Goal: Task Accomplishment & Management: Complete application form

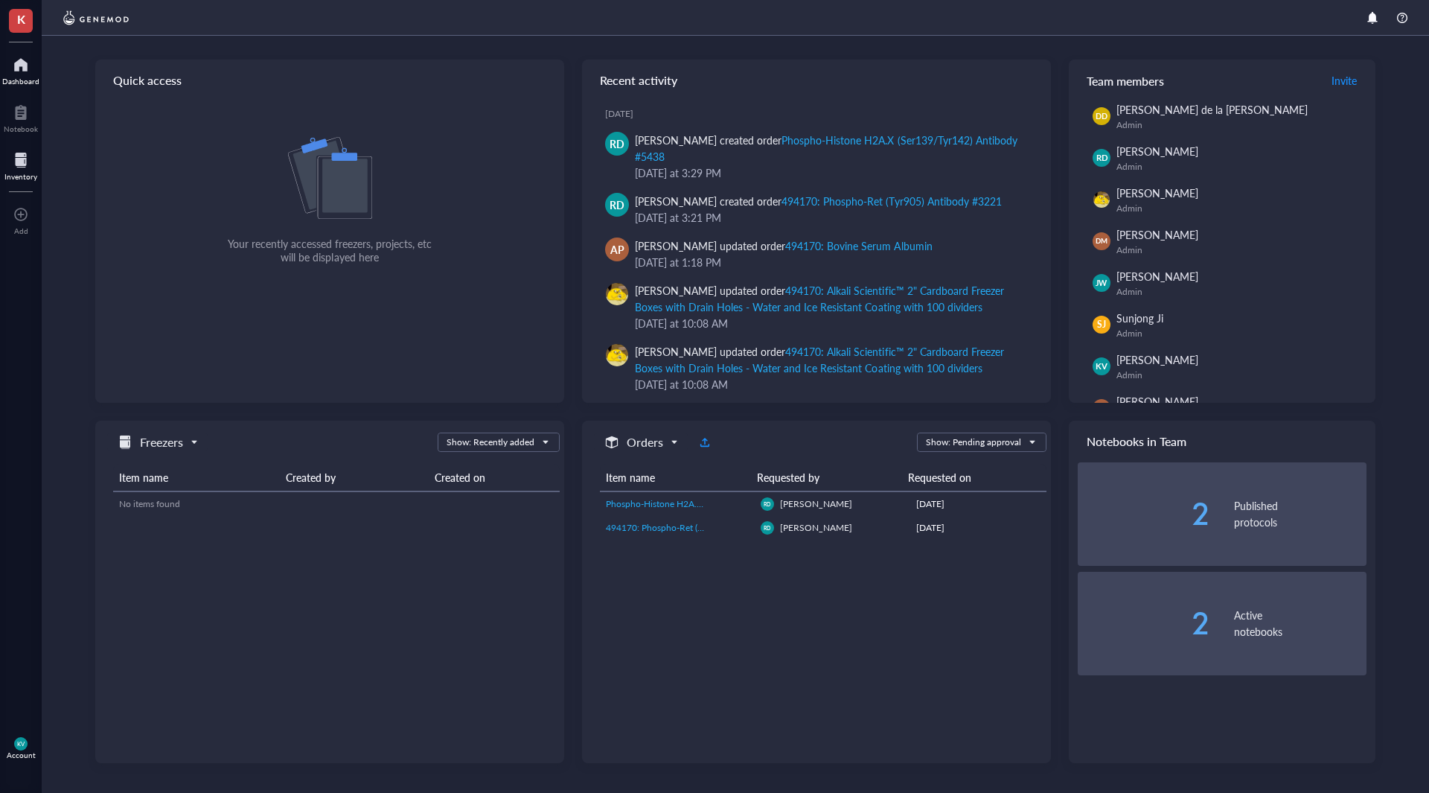
click at [10, 168] on div at bounding box center [20, 160] width 33 height 24
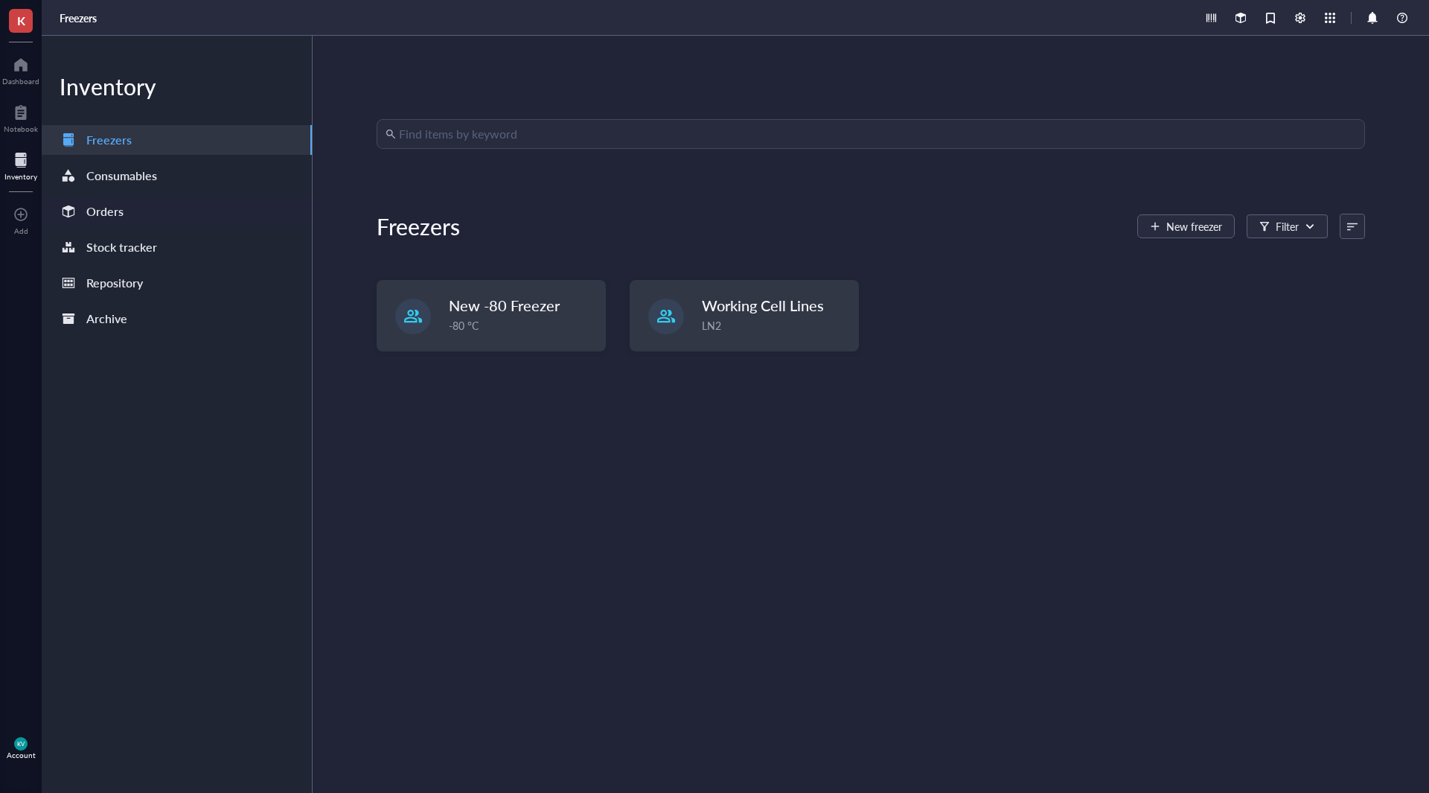
click at [162, 214] on div "Orders" at bounding box center [177, 212] width 270 height 30
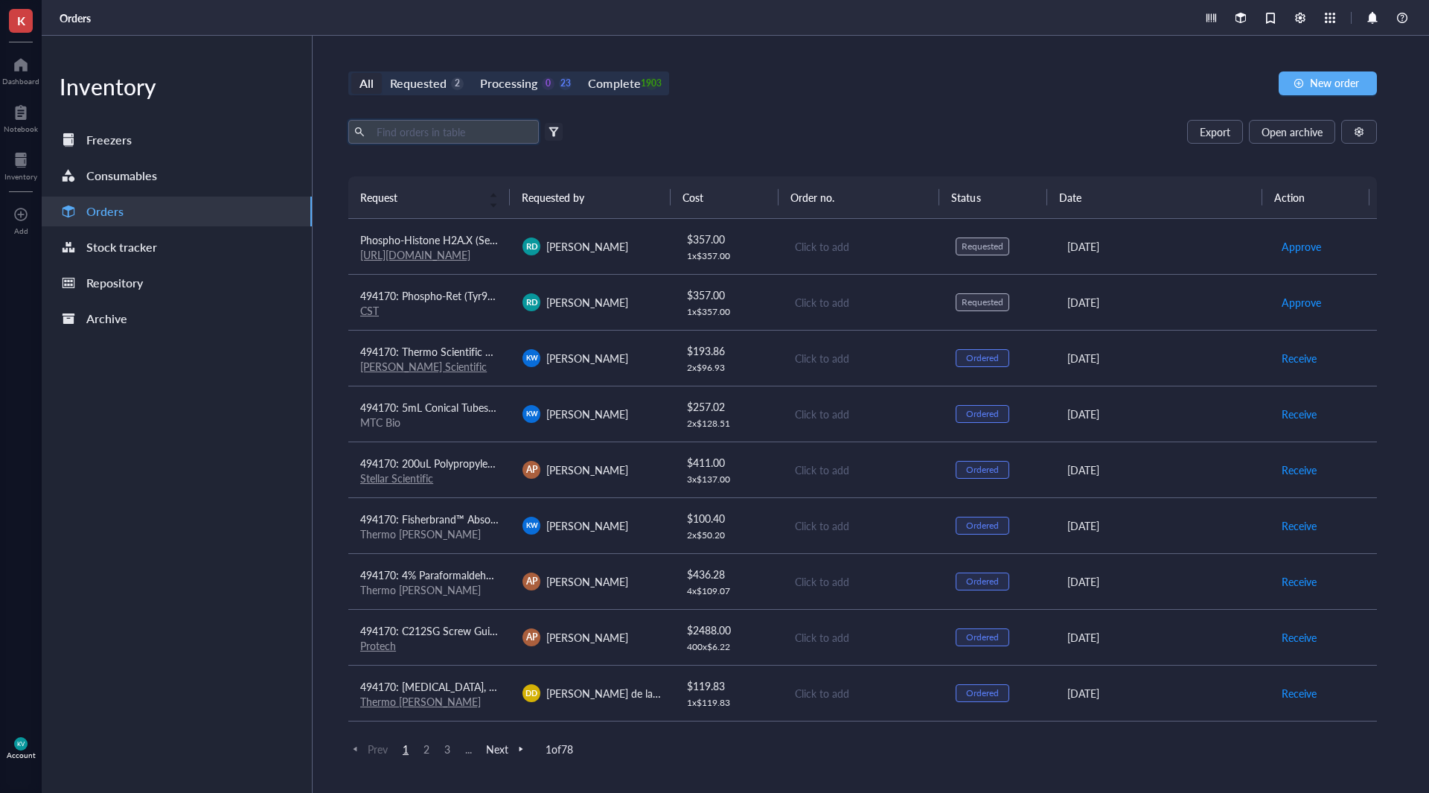
click at [472, 138] on input "text" at bounding box center [452, 132] width 162 height 22
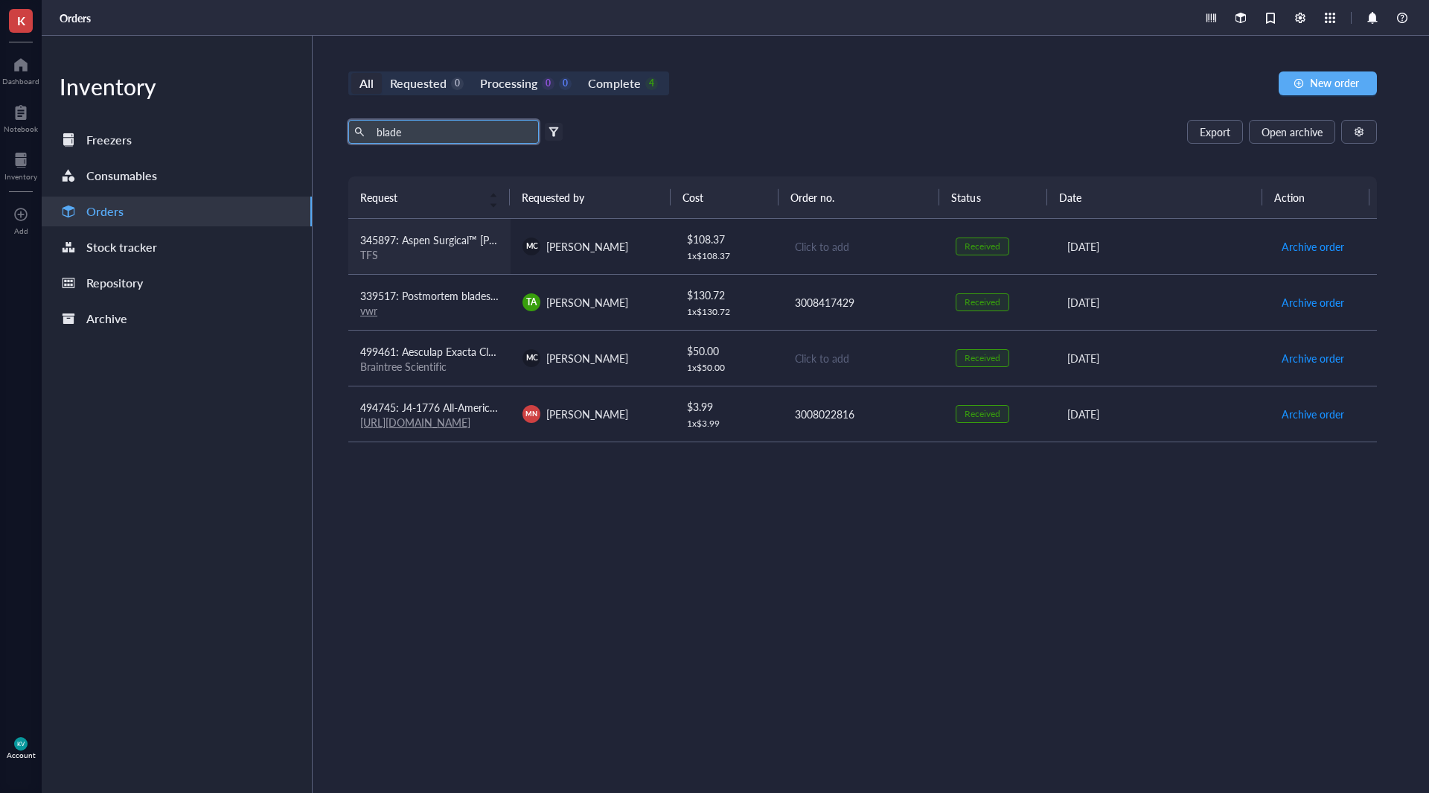
click at [459, 249] on div "TFS" at bounding box center [429, 254] width 138 height 13
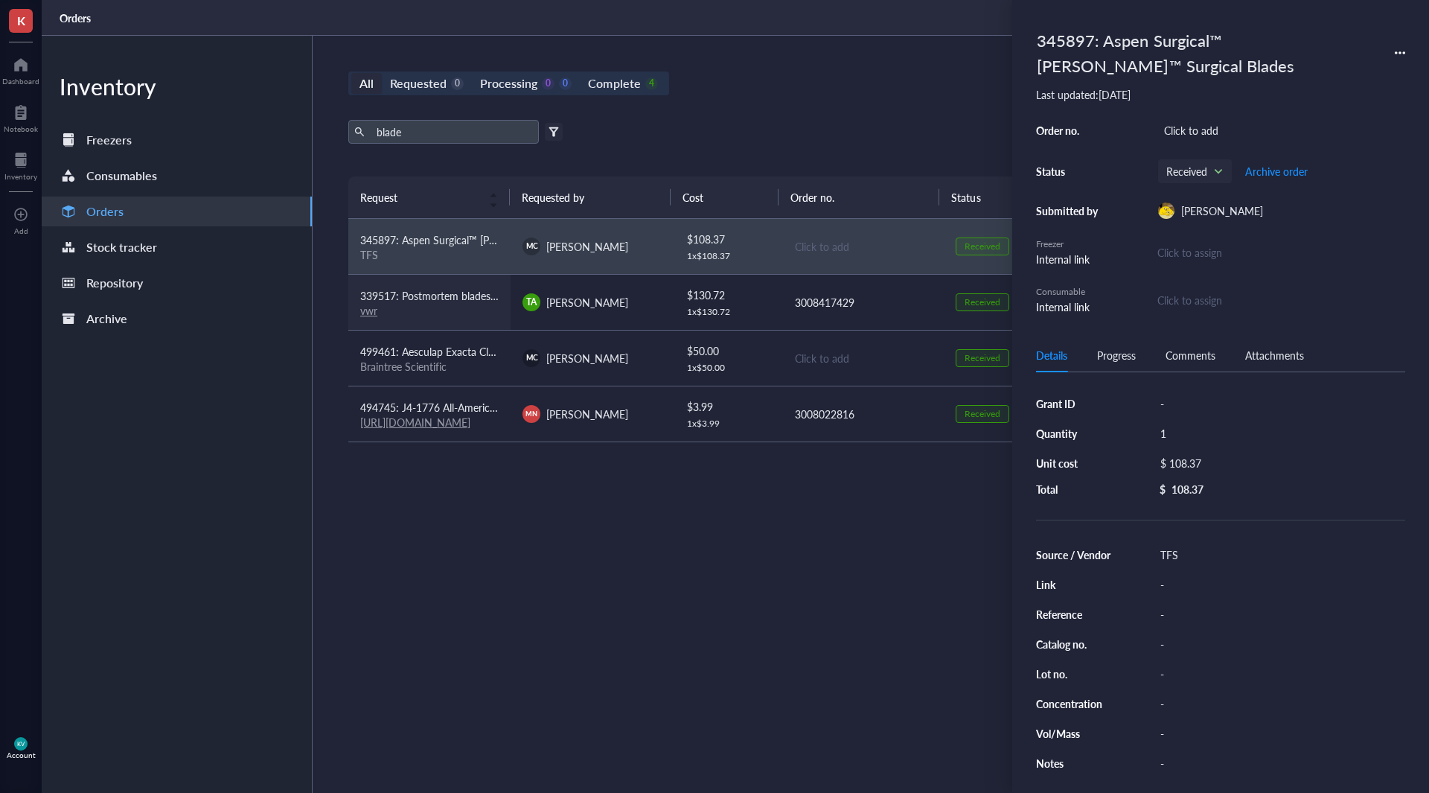
click at [464, 297] on span "339517: Postmortem blades rounded 70 - pack of 100" at bounding box center [486, 295] width 252 height 15
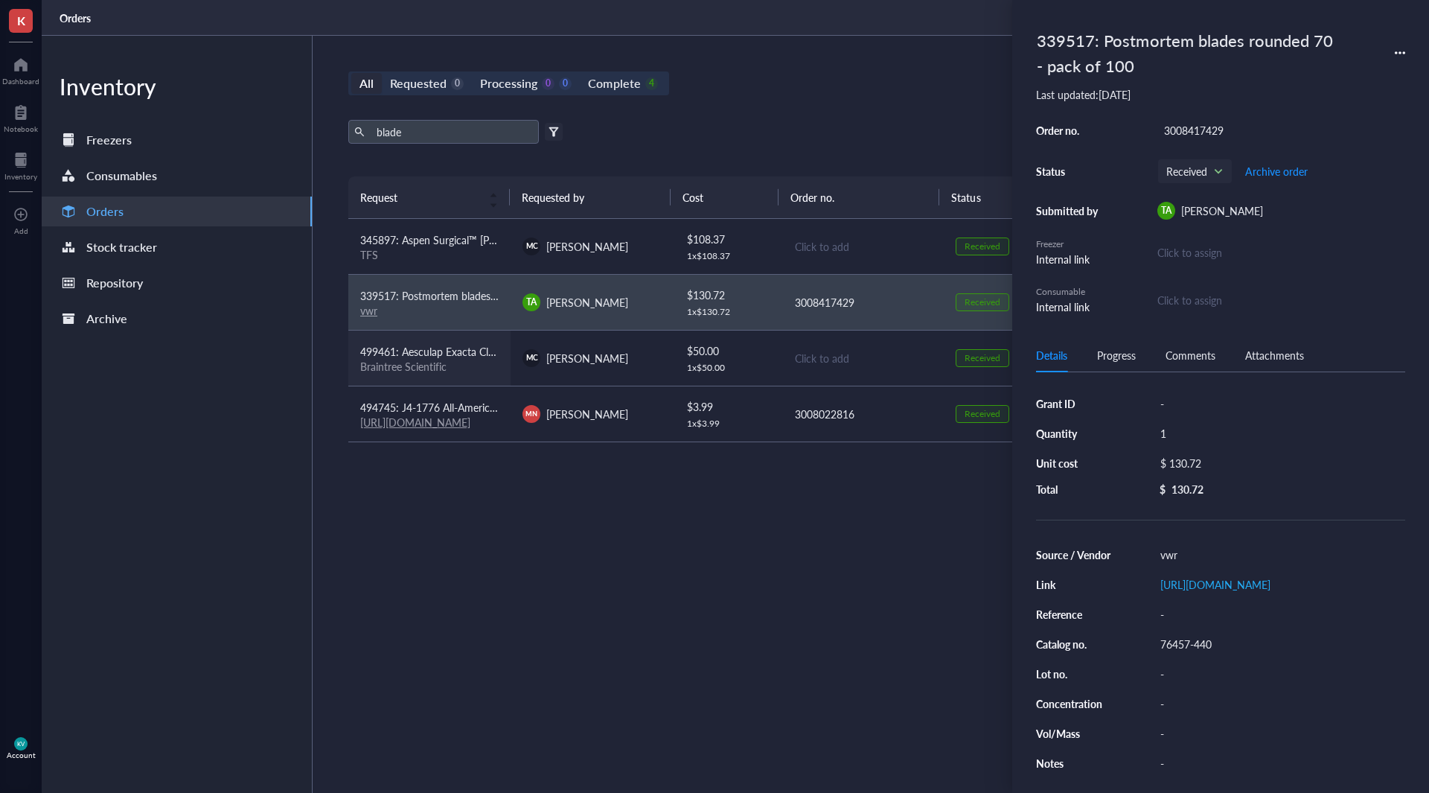
click at [474, 363] on div "Braintree Scientific" at bounding box center [429, 366] width 138 height 13
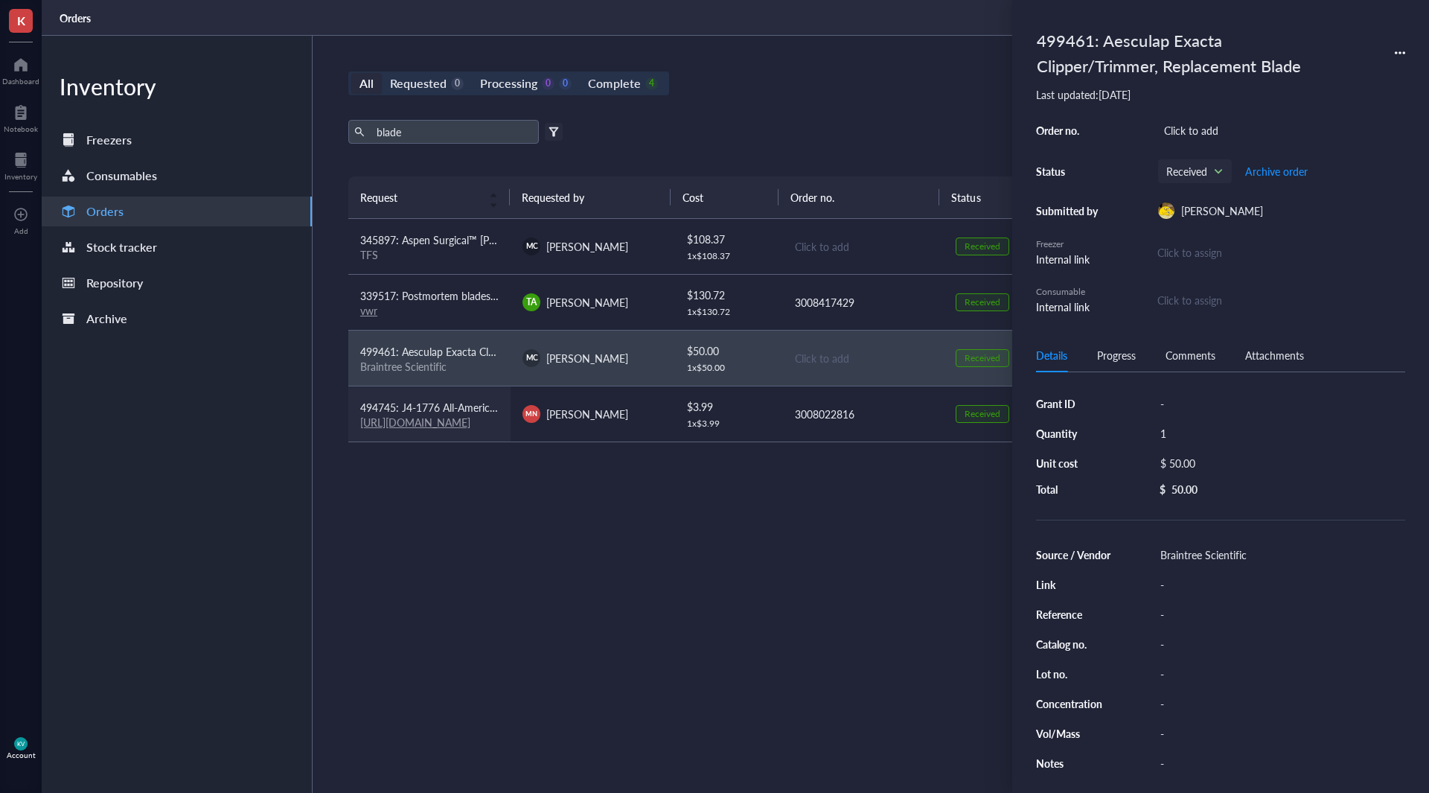
click at [492, 407] on span "494745: J4-1776 All-American Single Edge Blade - 100 Pack" at bounding box center [498, 407] width 277 height 15
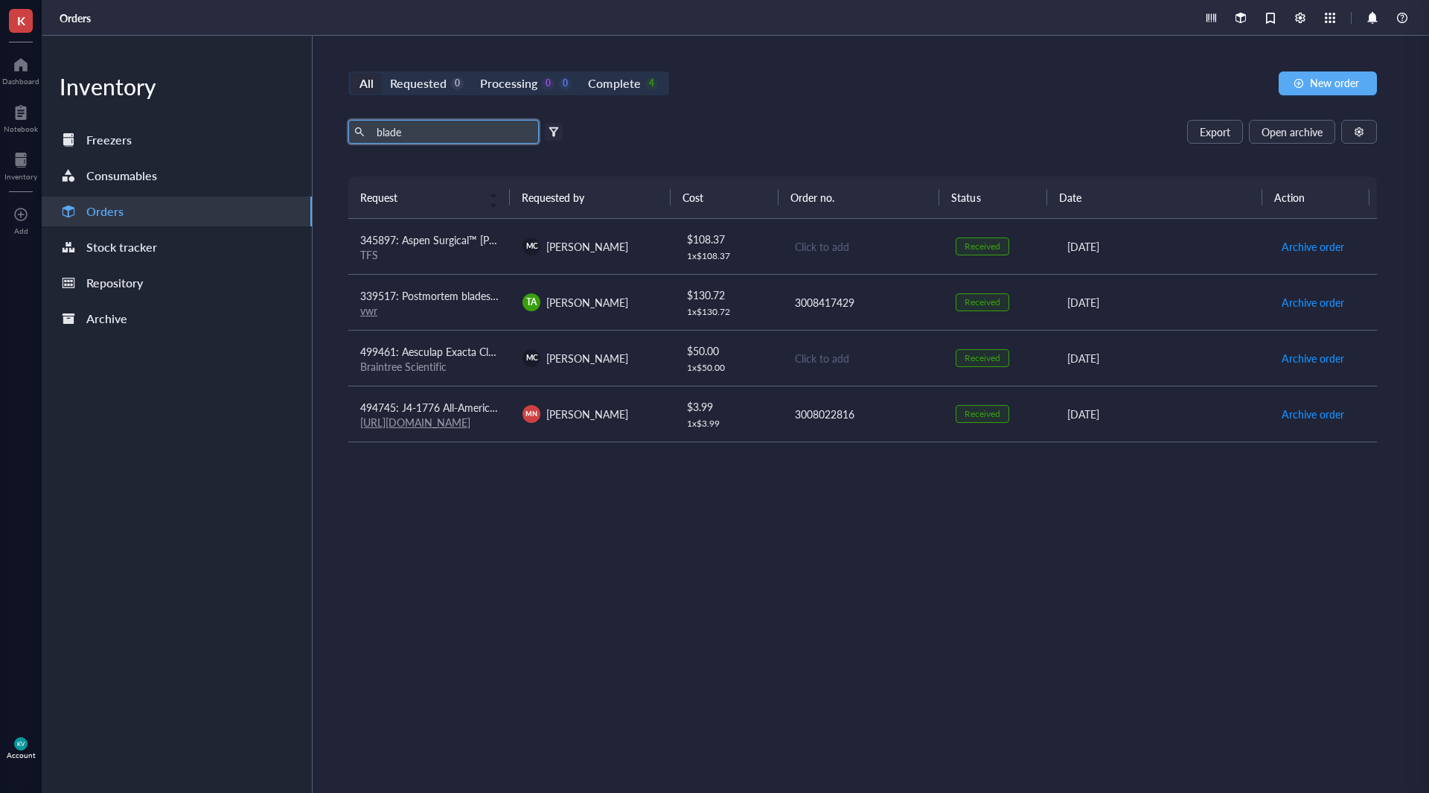
drag, startPoint x: 430, startPoint y: 135, endPoint x: 318, endPoint y: 133, distance: 111.7
click at [318, 133] on div "All Requested 0 Processing 0 0 Complete 4 New order blade Export Open archive F…" at bounding box center [863, 414] width 1100 height 757
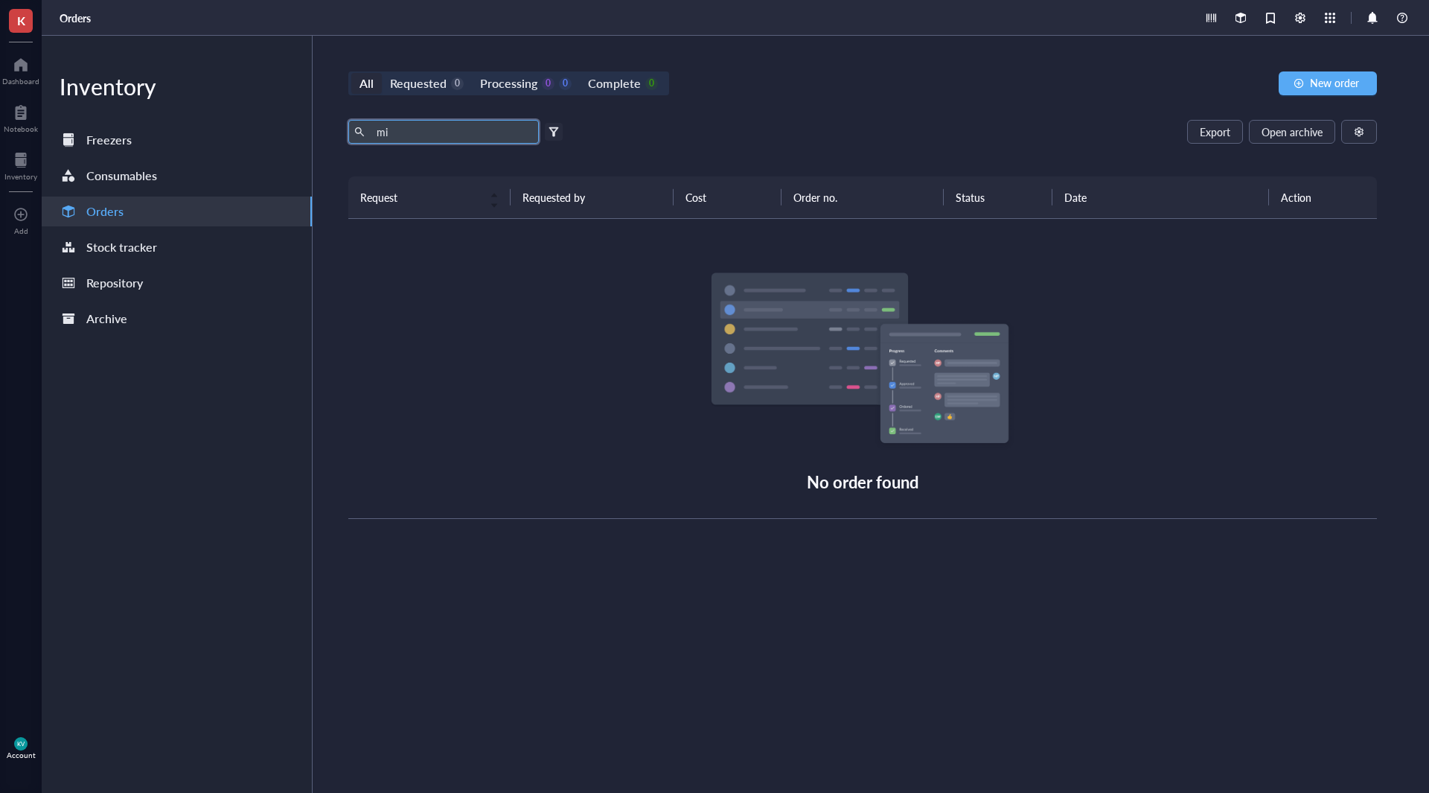
type input "m"
type input "h"
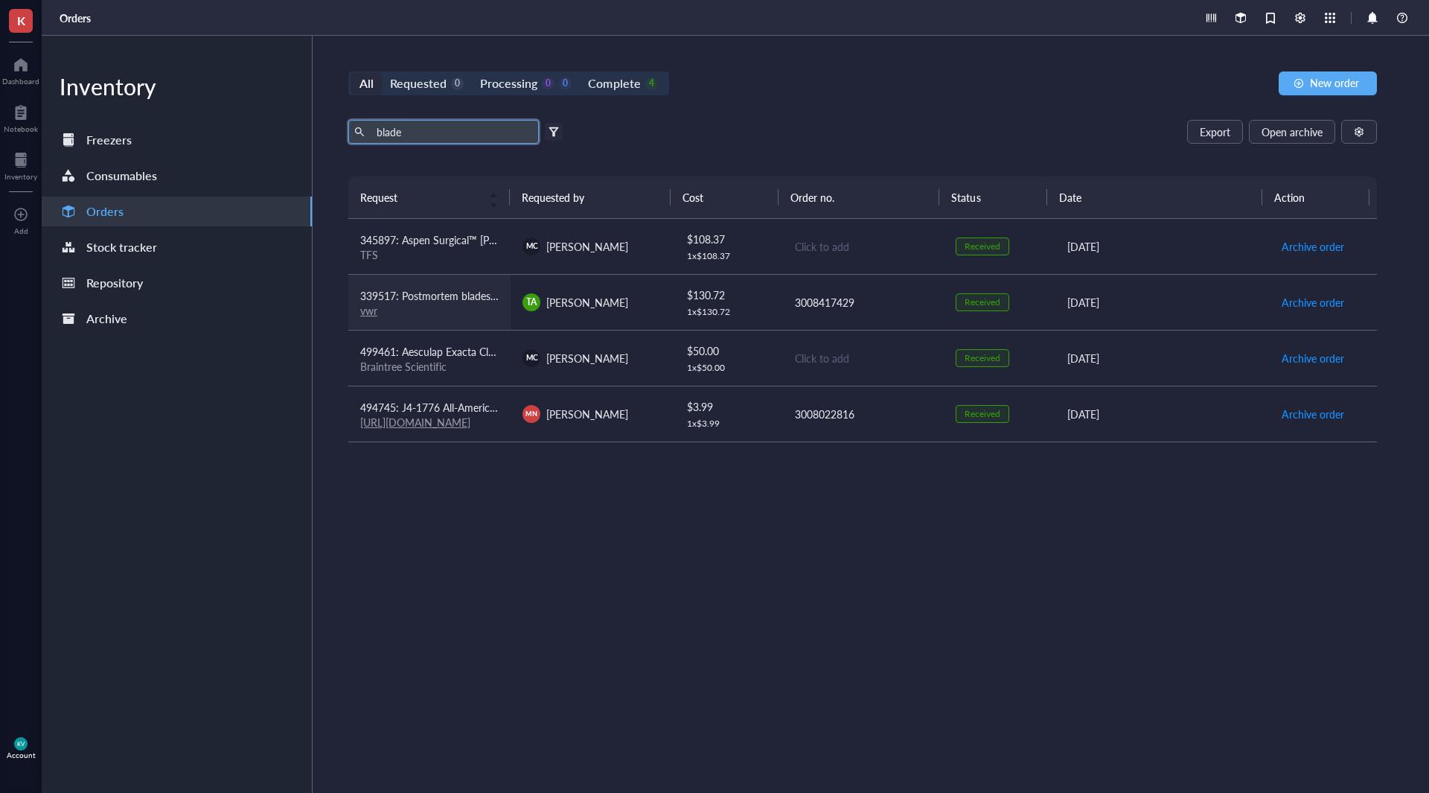
type input "blade"
click at [489, 299] on span "339517: Postmortem blades rounded 70 - pack of 100" at bounding box center [486, 295] width 252 height 15
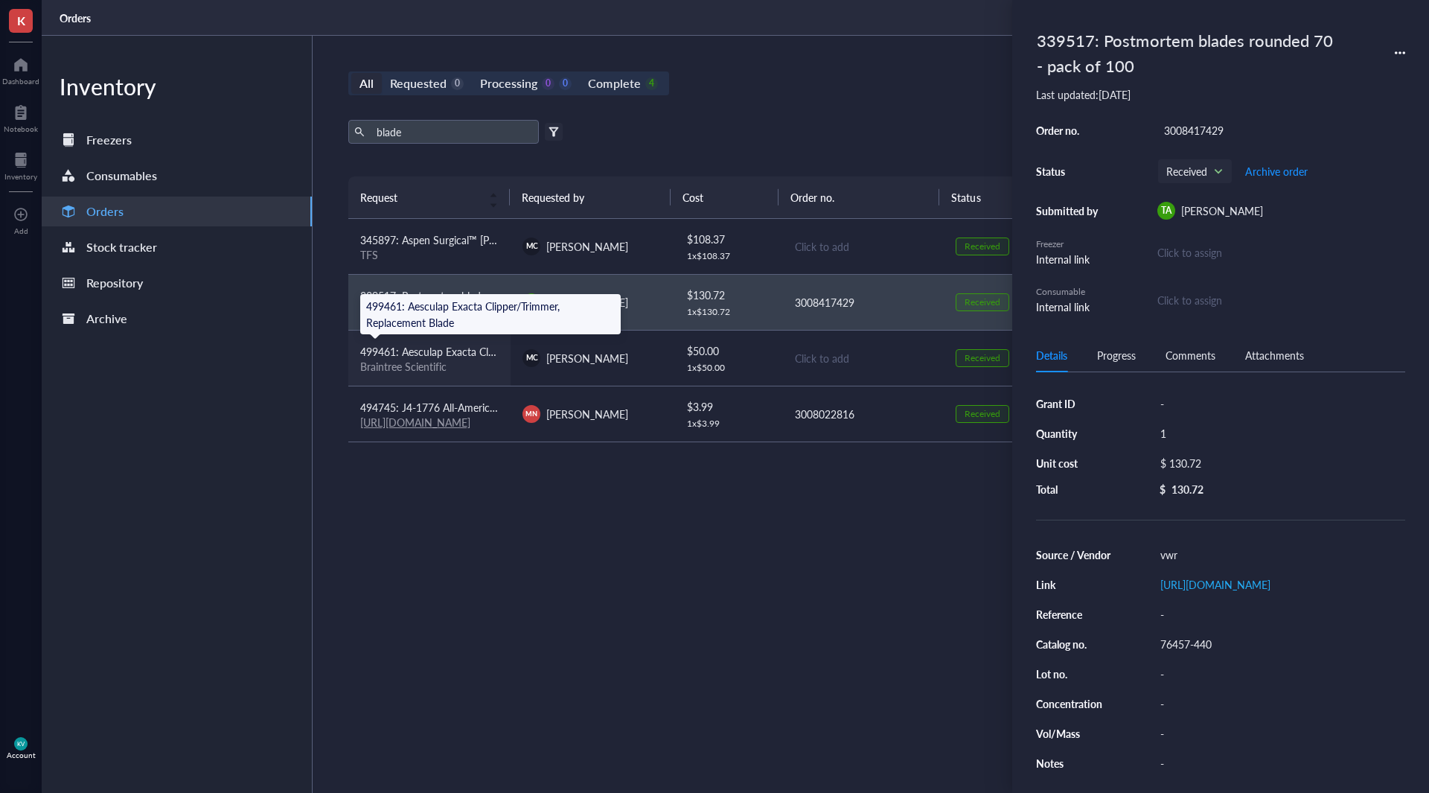
click at [474, 345] on span "499461: Aesculap Exacta Clipper/Trimmer, Replacement Blade" at bounding box center [502, 351] width 285 height 15
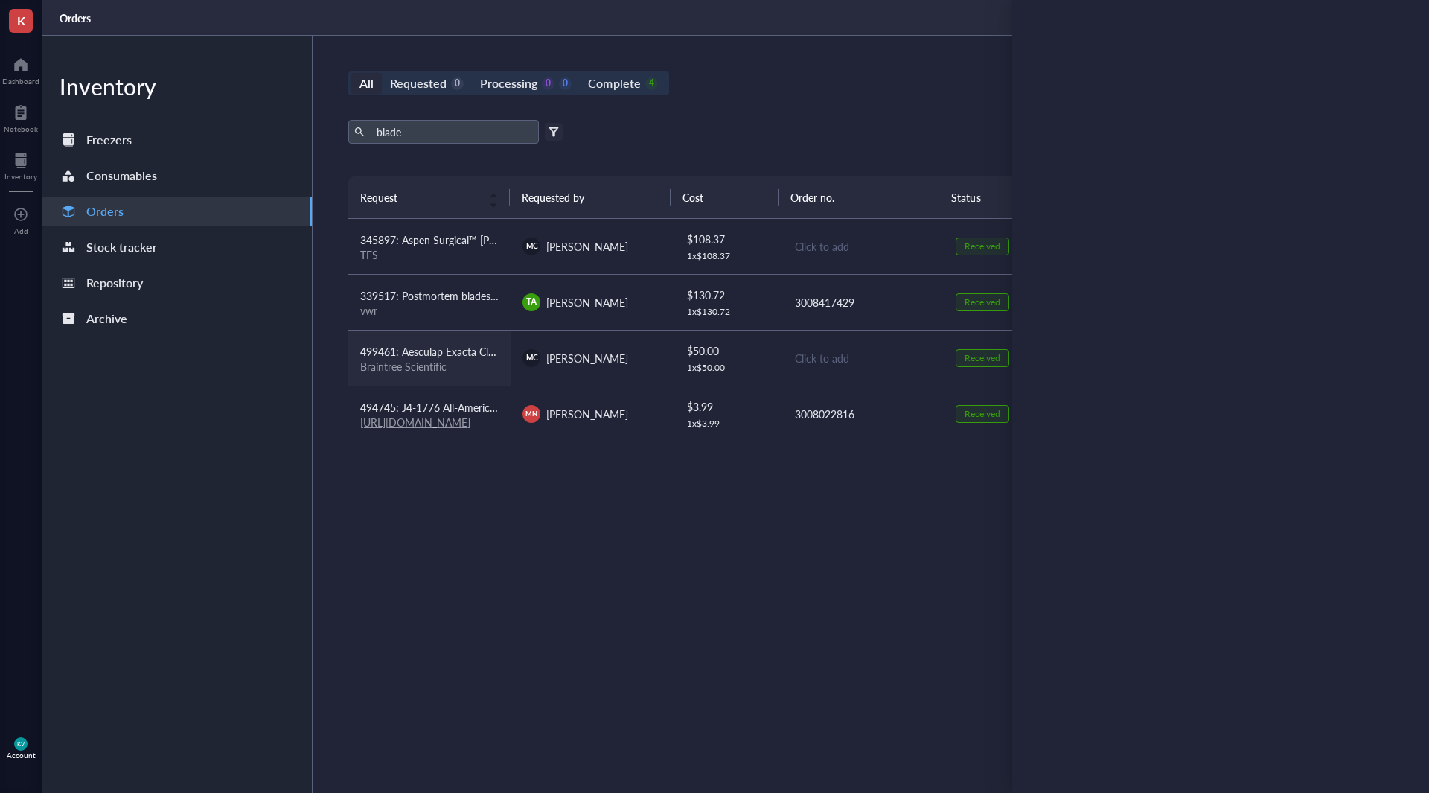
click at [468, 383] on td "499461: Aesculap Exacta Clipper/Trimmer, Replacement Blade Braintree Scientific" at bounding box center [429, 358] width 162 height 56
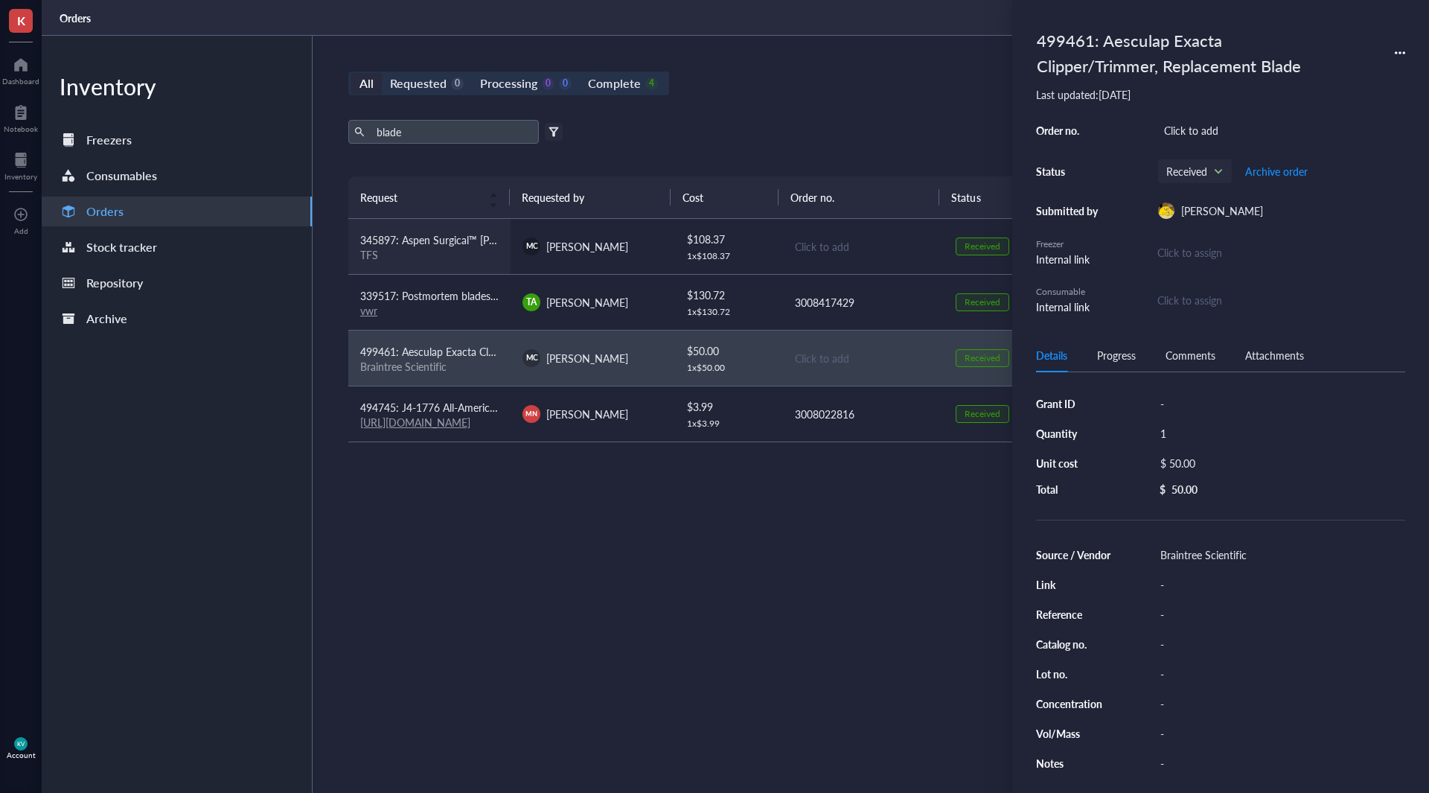
click at [448, 262] on td "345897: Aspen Surgical™ Bard-Parker™ Surgical Blades TFS" at bounding box center [429, 247] width 162 height 56
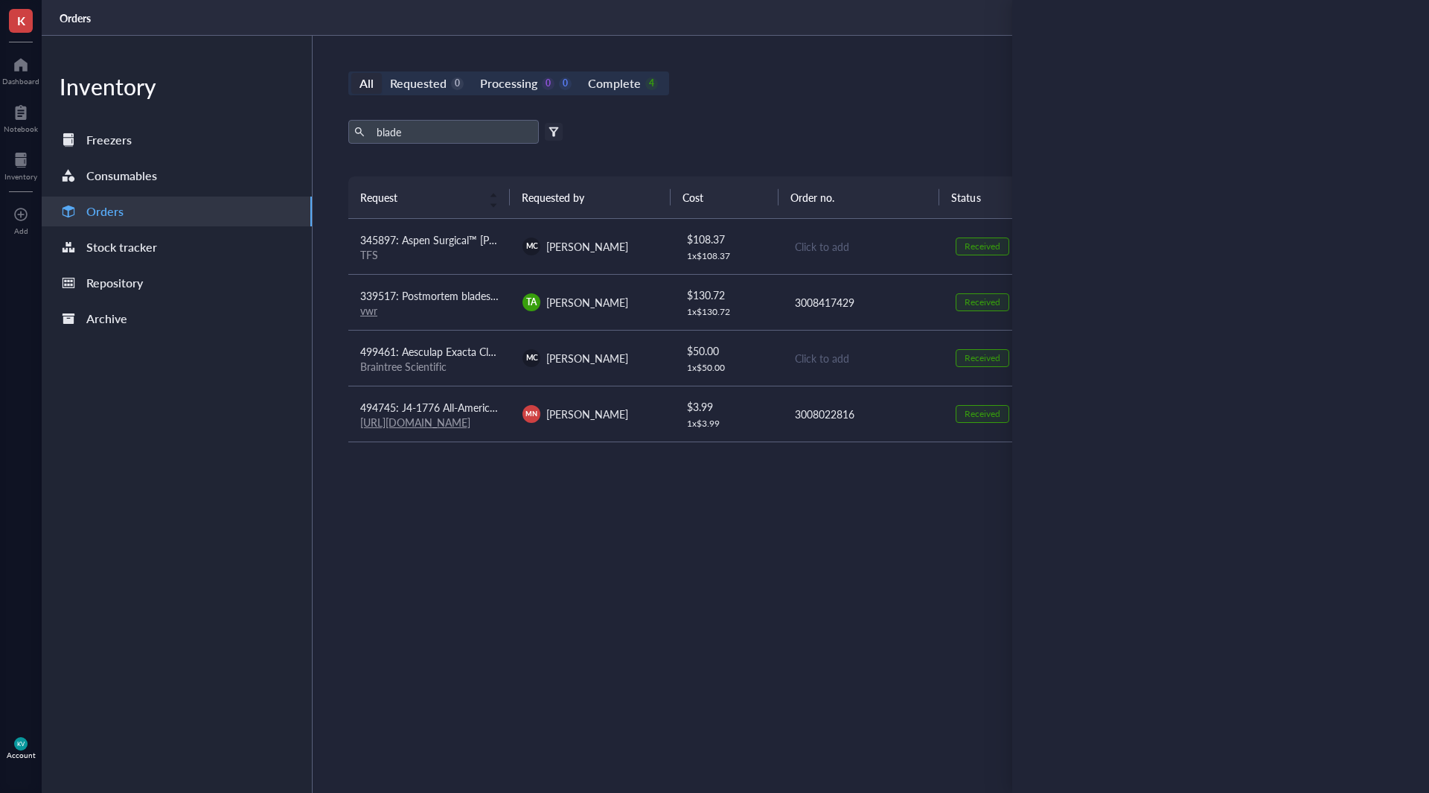
click at [669, 469] on div "Request Requested by Cost Order no. Status Date Action 345897: Aspen Surgical™ …" at bounding box center [862, 449] width 1029 height 546
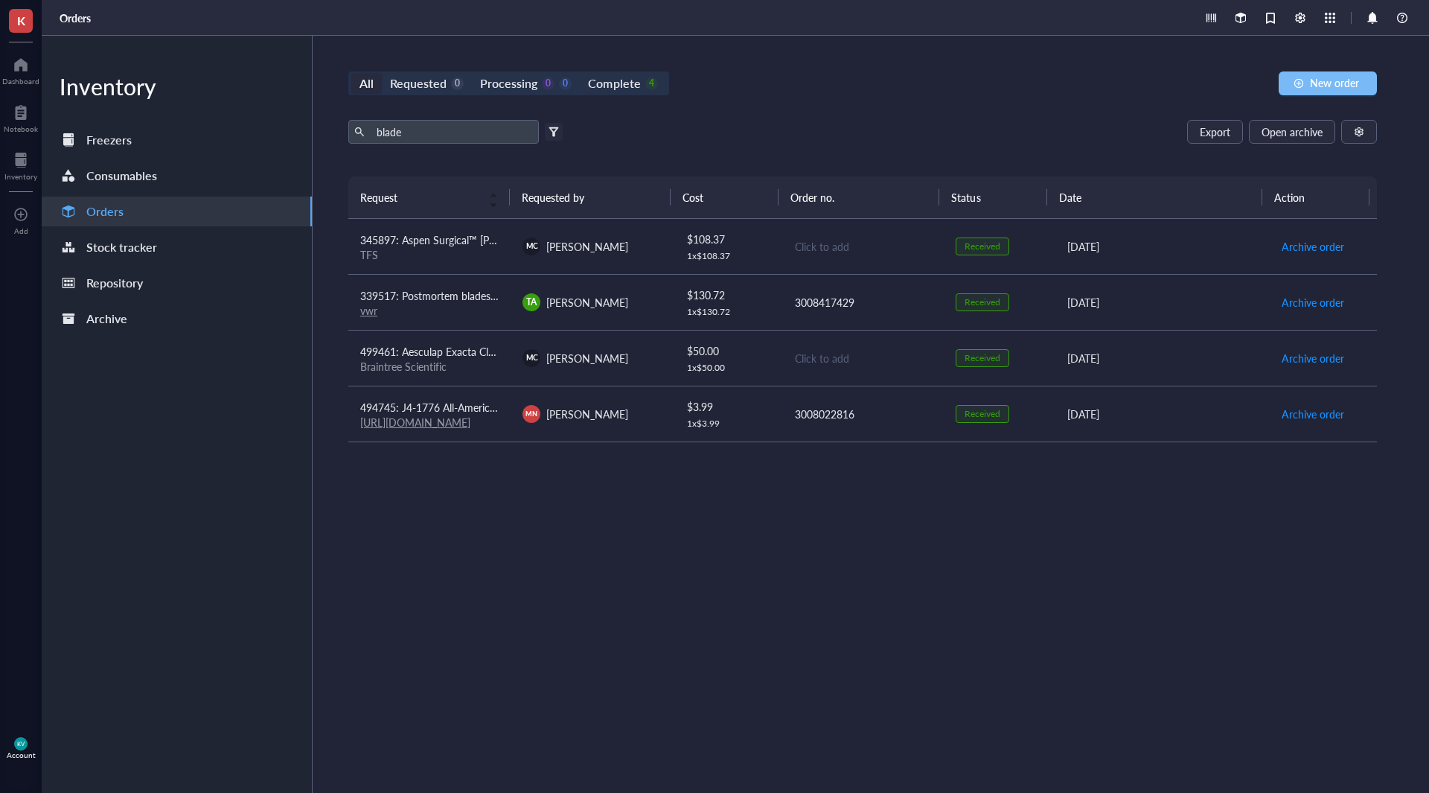
click at [1336, 85] on span "New order" at bounding box center [1334, 83] width 49 height 12
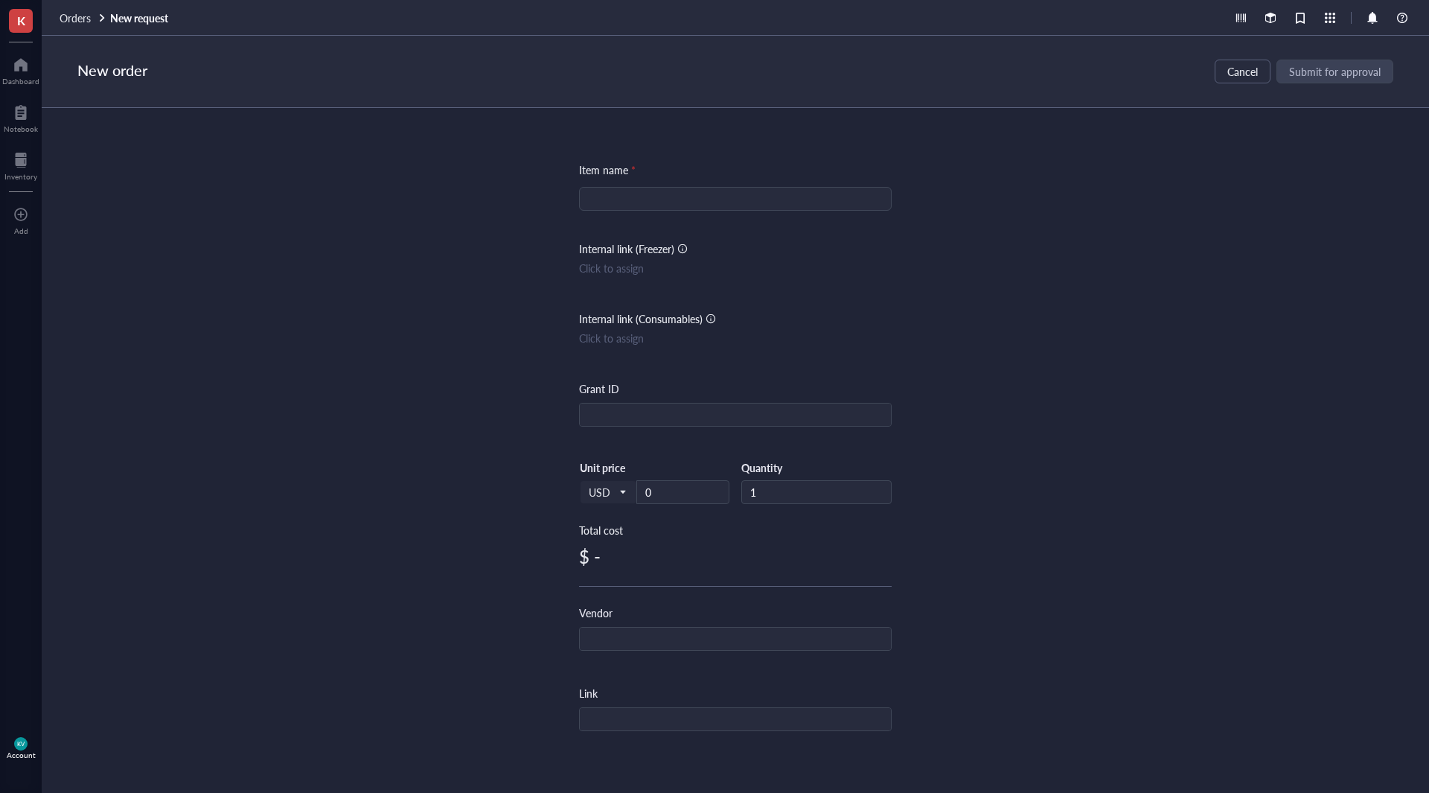
click at [720, 194] on input "search" at bounding box center [735, 199] width 295 height 22
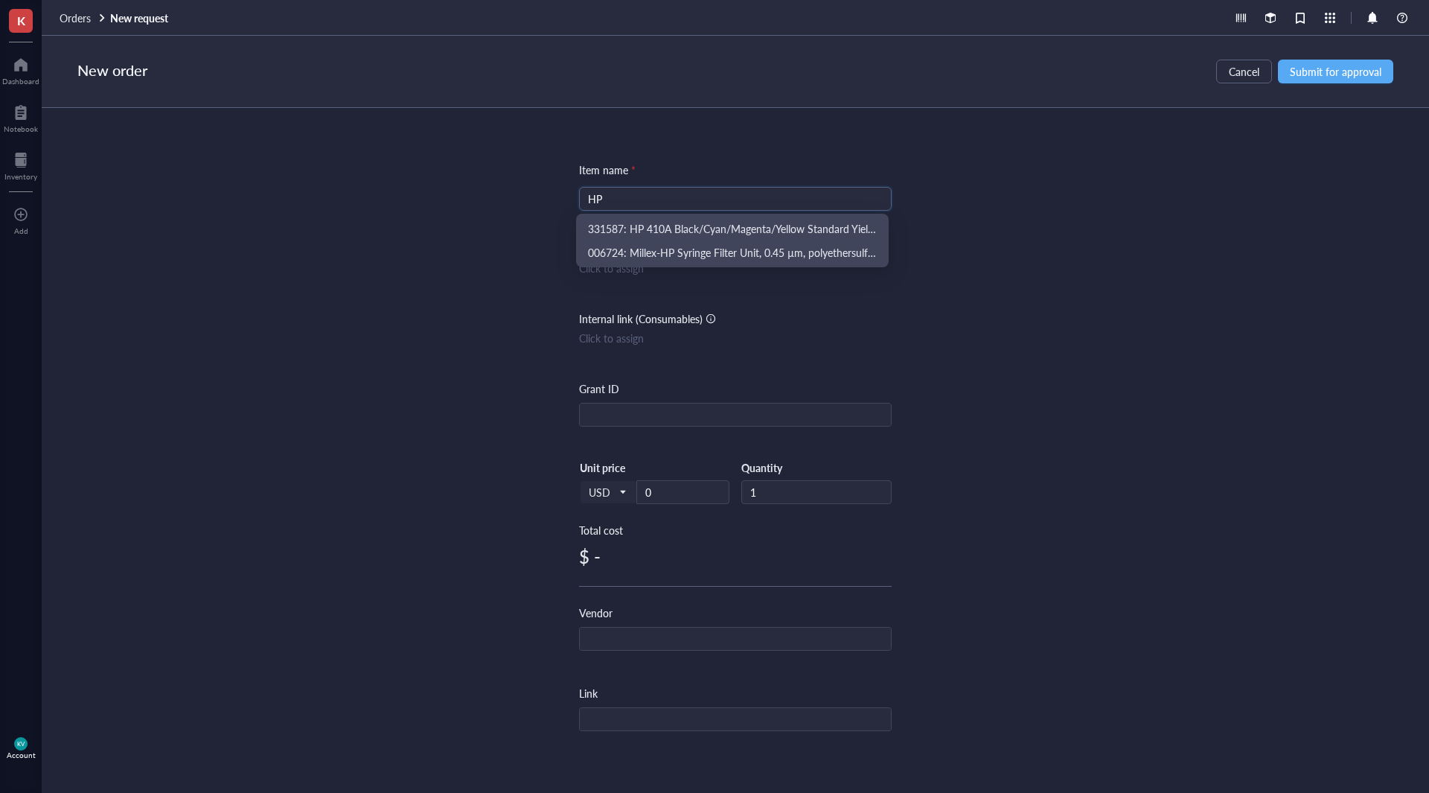
type input "H"
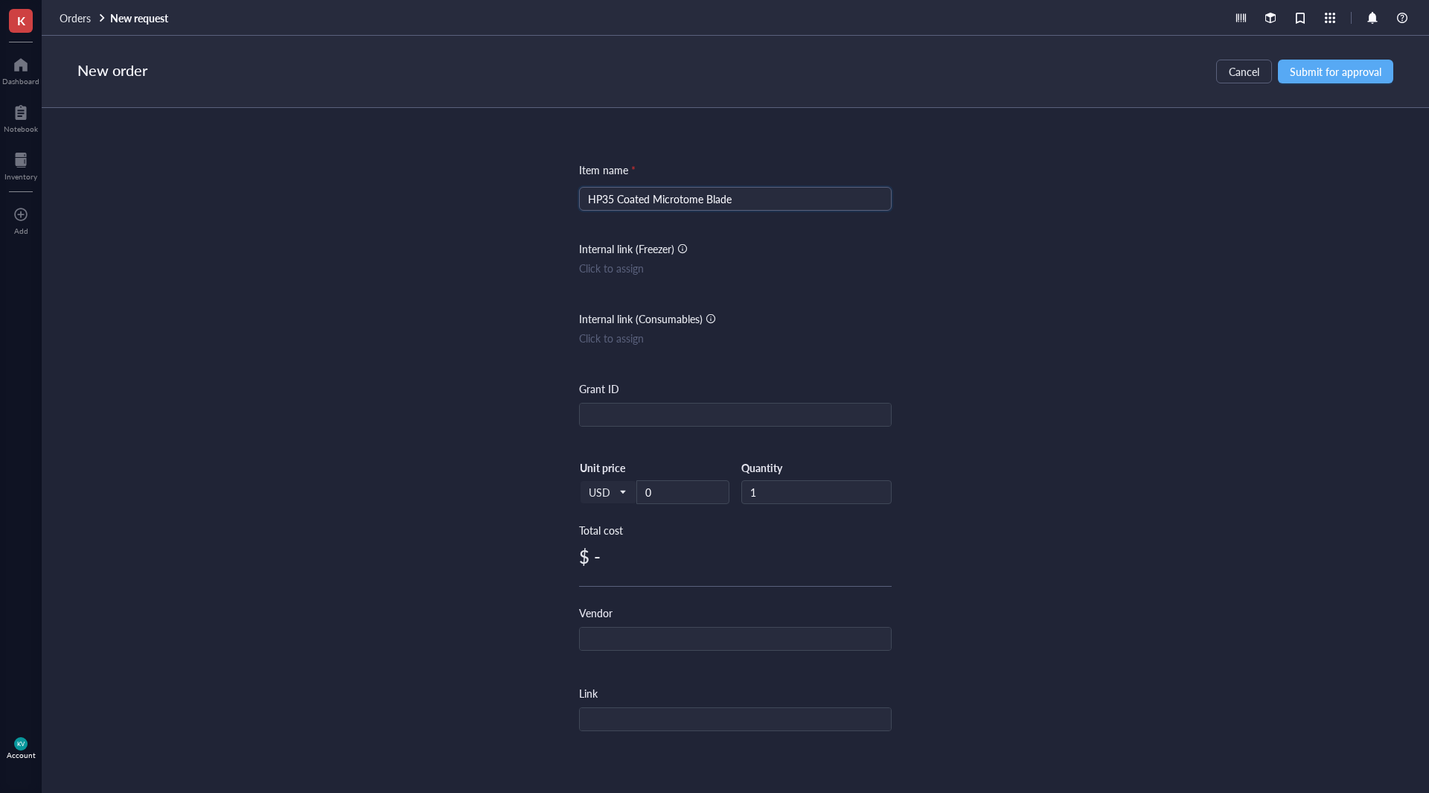
drag, startPoint x: 737, startPoint y: 197, endPoint x: 571, endPoint y: 212, distance: 166.7
click at [571, 213] on div "Item name * HP35 Coated Microtome Blade HP35 Coated Microtome Blade Internal li…" at bounding box center [736, 434] width 1388 height 653
paste input "Epredia™ HP35 Disposable Microtome Blades"
type input "Epredia™ HP35 Disposable Microtome Blades"
click at [1033, 264] on div "Item name * Epredia™ HP35 Disposable Microtome Blades Epredia™ HP35 Disposable …" at bounding box center [736, 434] width 1388 height 653
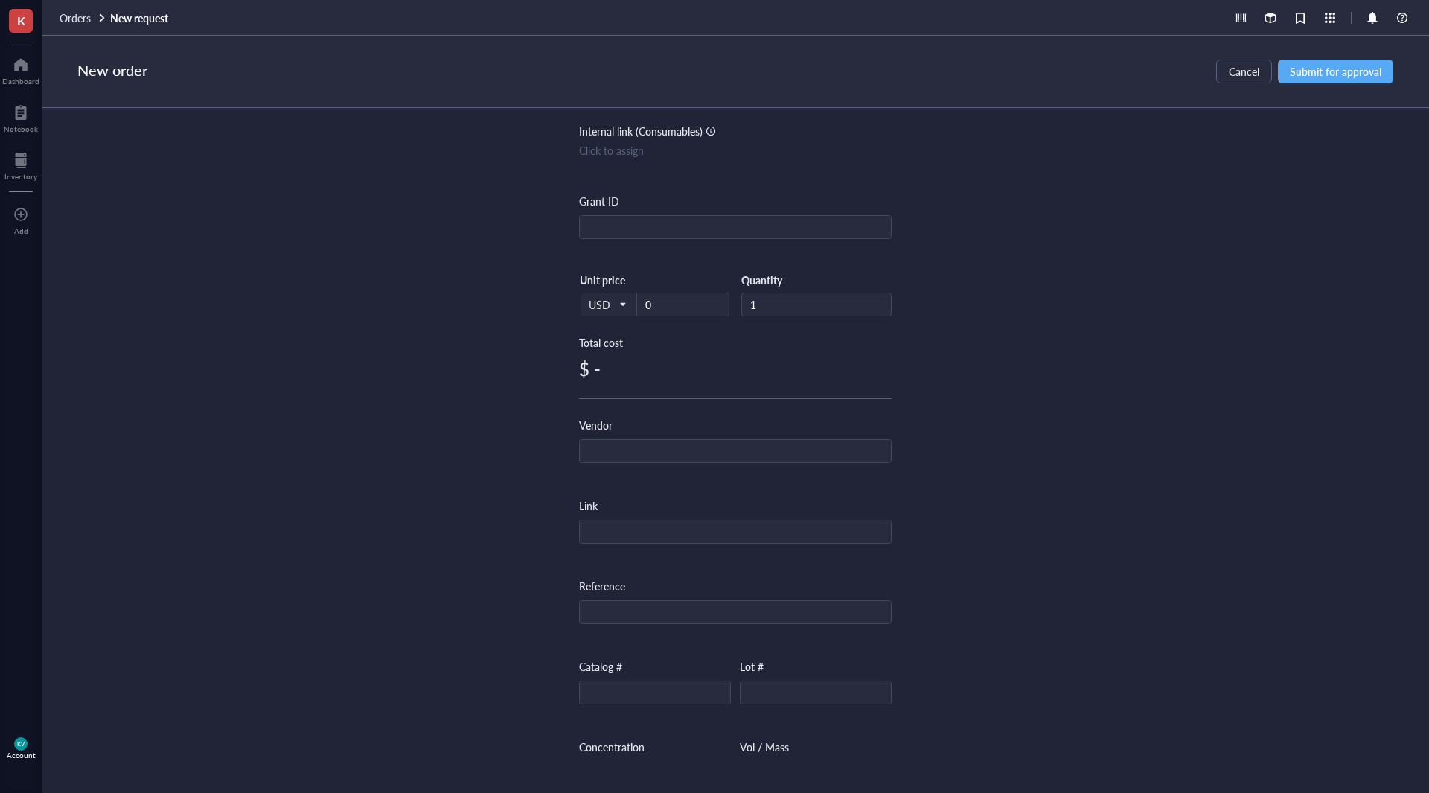
scroll to position [223, 0]
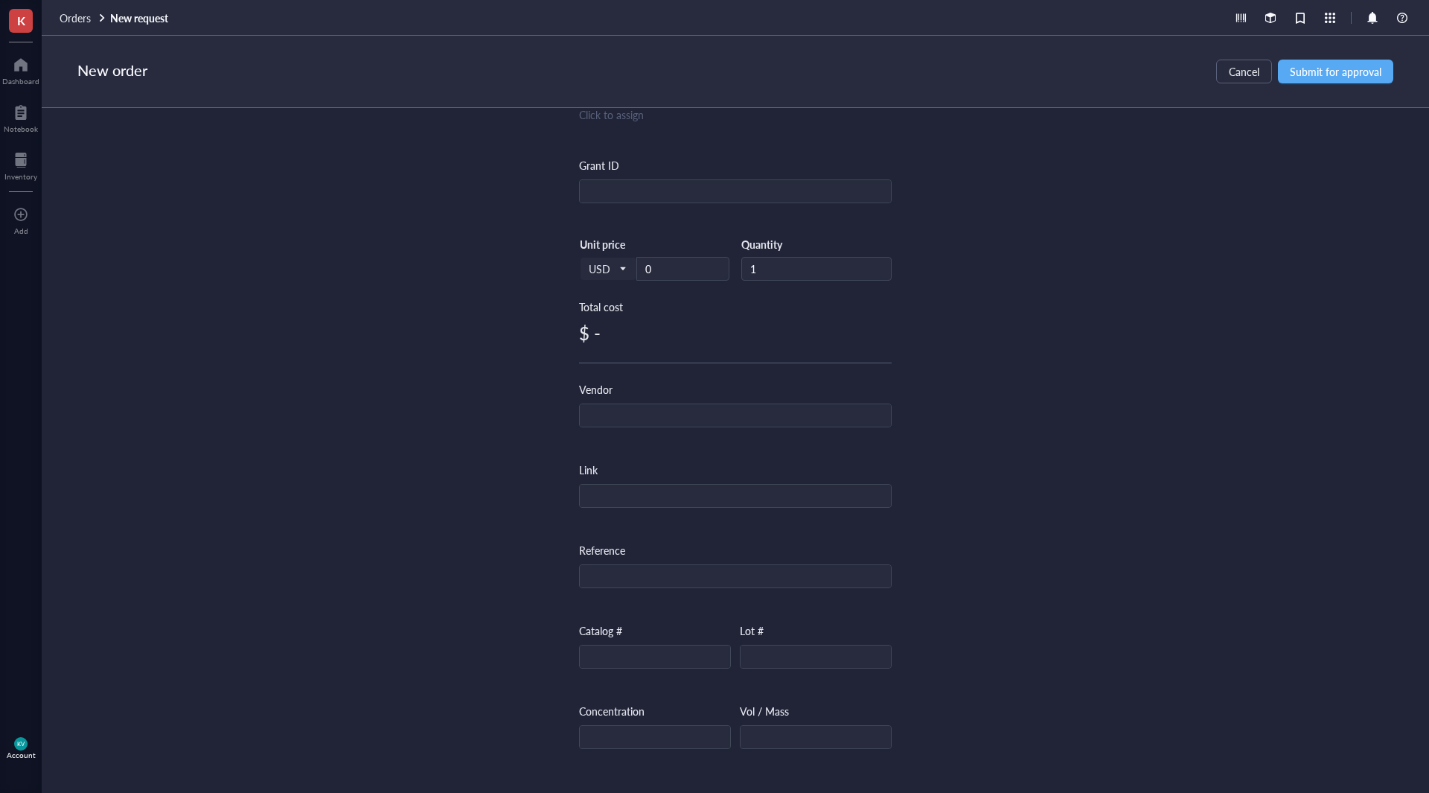
click at [611, 350] on div "Item name * Epredia™ HP35 Disposable Microtome Blades Internal link (Freezer) C…" at bounding box center [735, 400] width 313 height 925
click at [589, 337] on div "$ -" at bounding box center [735, 333] width 313 height 24
click at [590, 335] on div "$ -" at bounding box center [735, 333] width 313 height 24
click at [674, 269] on input "0" at bounding box center [683, 269] width 92 height 22
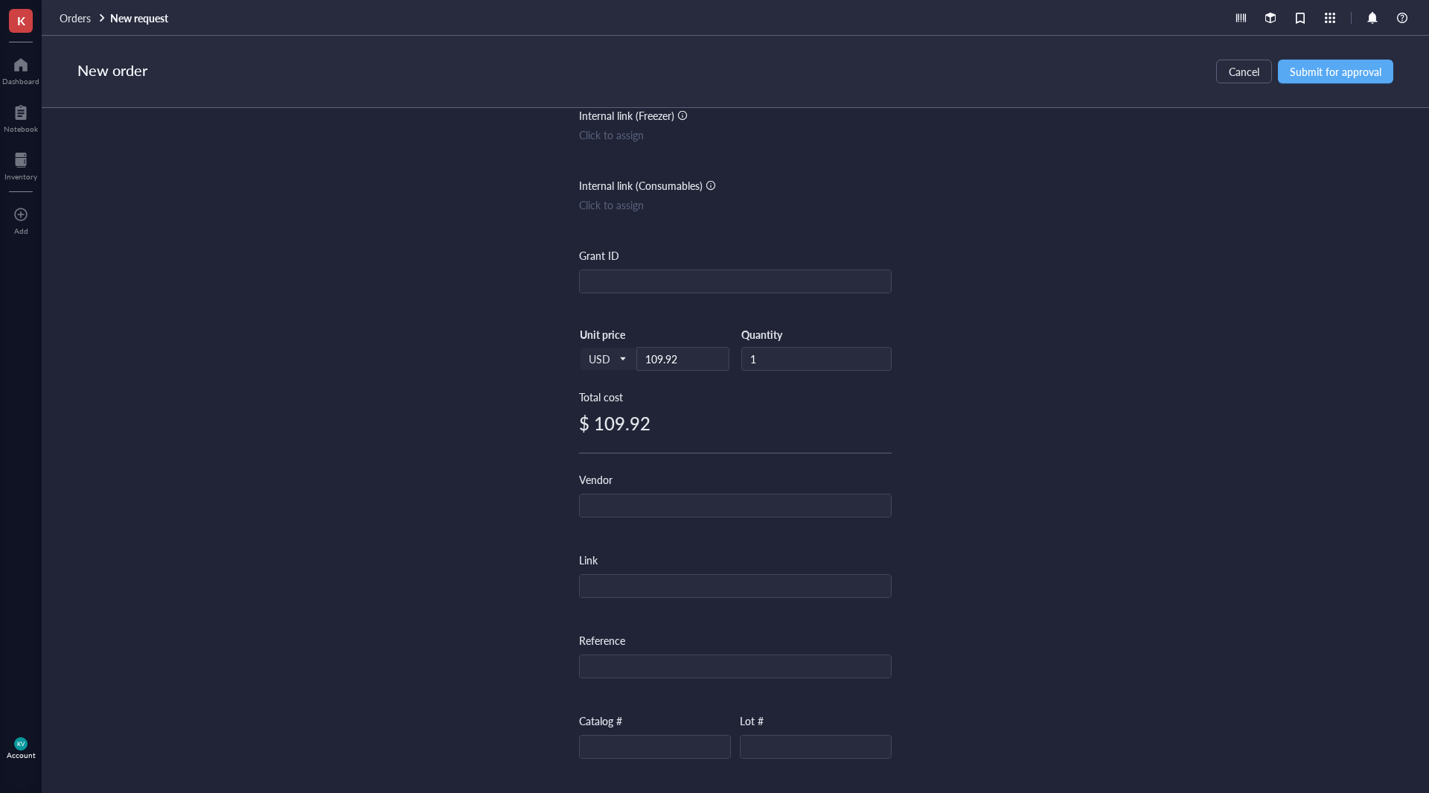
click at [1030, 354] on div "Item name * Epredia™ HP35 Disposable Microtome Blades Internal link (Freezer) C…" at bounding box center [736, 434] width 1388 height 653
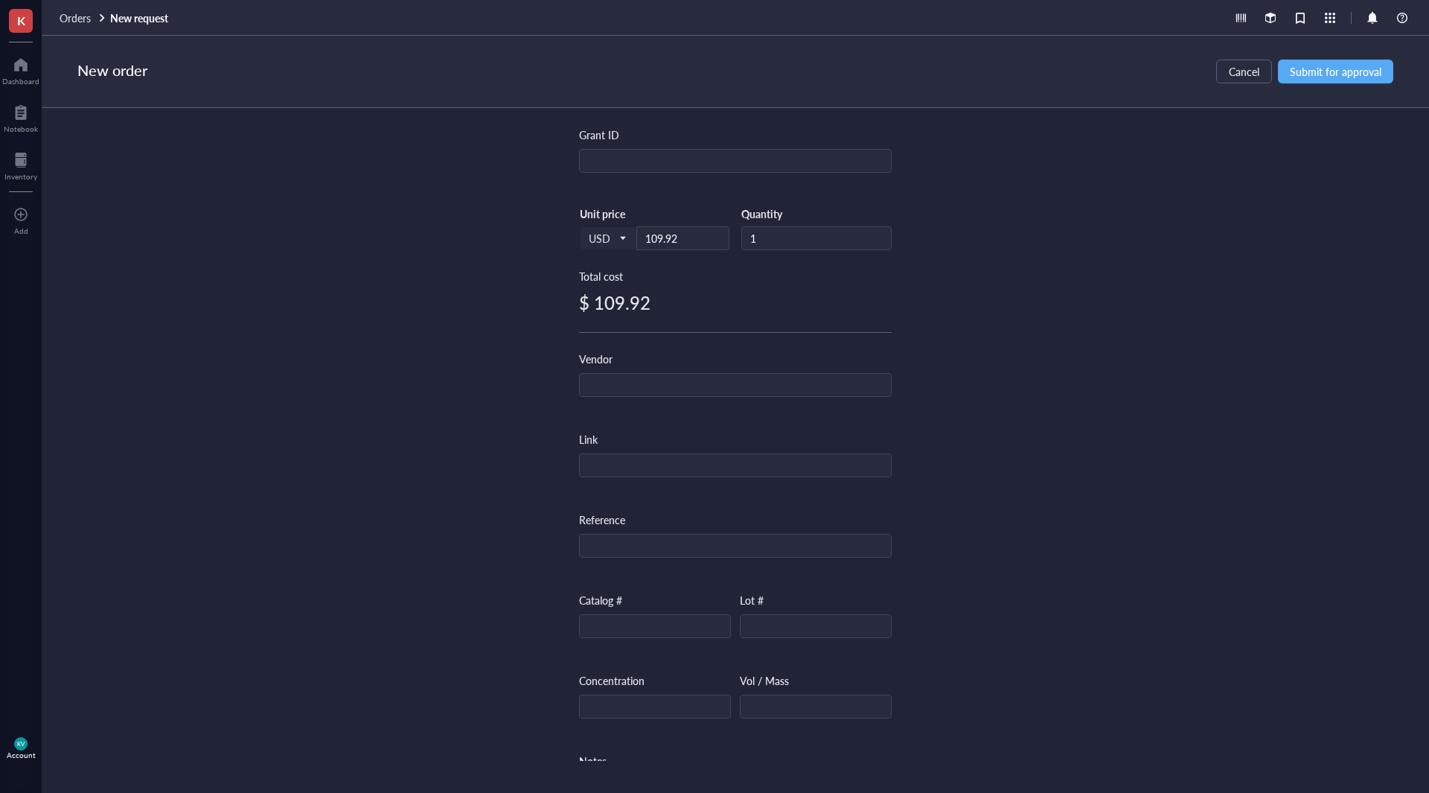
scroll to position [282, 0]
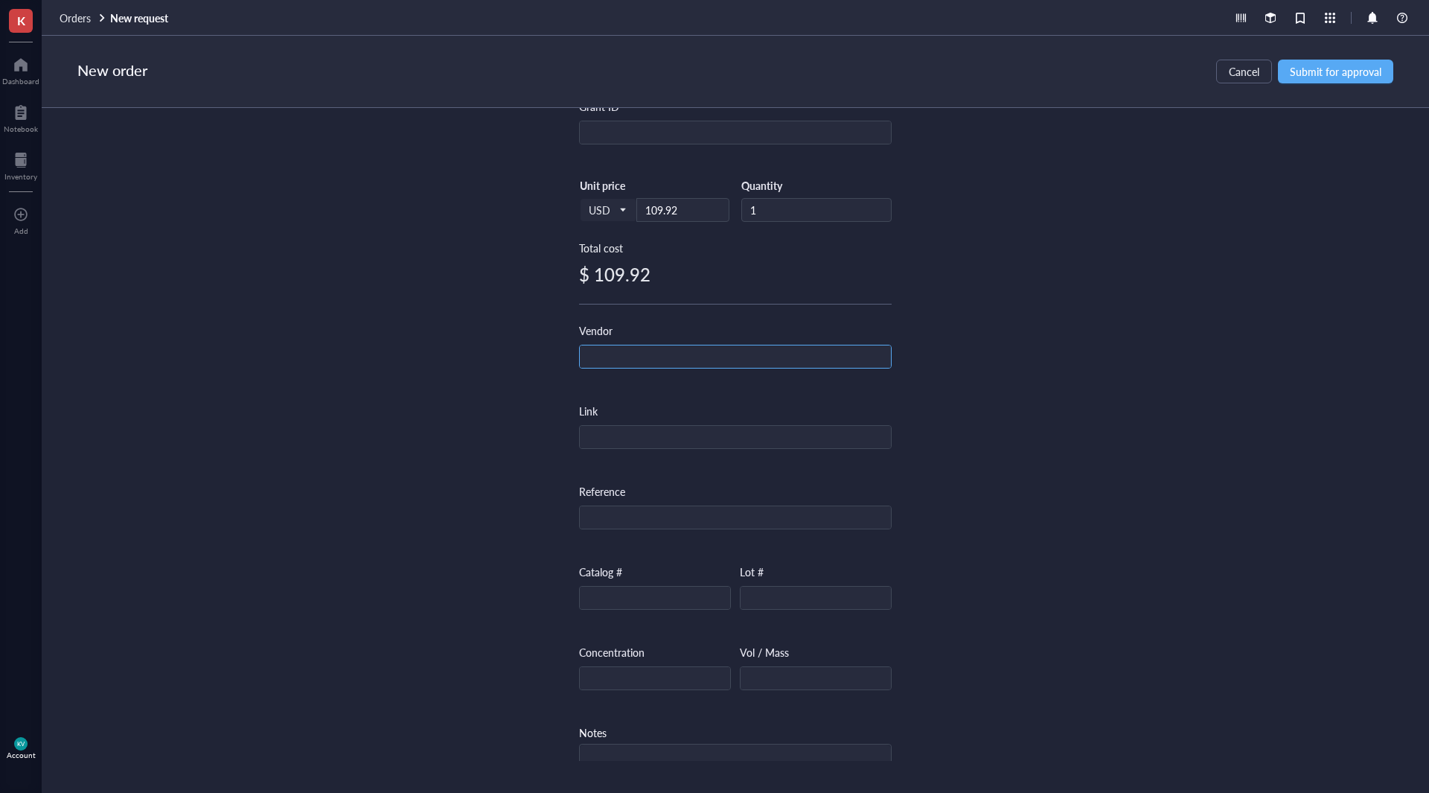
click at [793, 355] on input "text" at bounding box center [735, 357] width 311 height 24
click at [802, 339] on div "Vendor F" at bounding box center [735, 345] width 313 height 46
click at [797, 348] on input "F" at bounding box center [735, 357] width 311 height 24
click at [797, 357] on input "Fi" at bounding box center [735, 357] width 311 height 24
click at [797, 357] on input "Fis" at bounding box center [735, 357] width 311 height 24
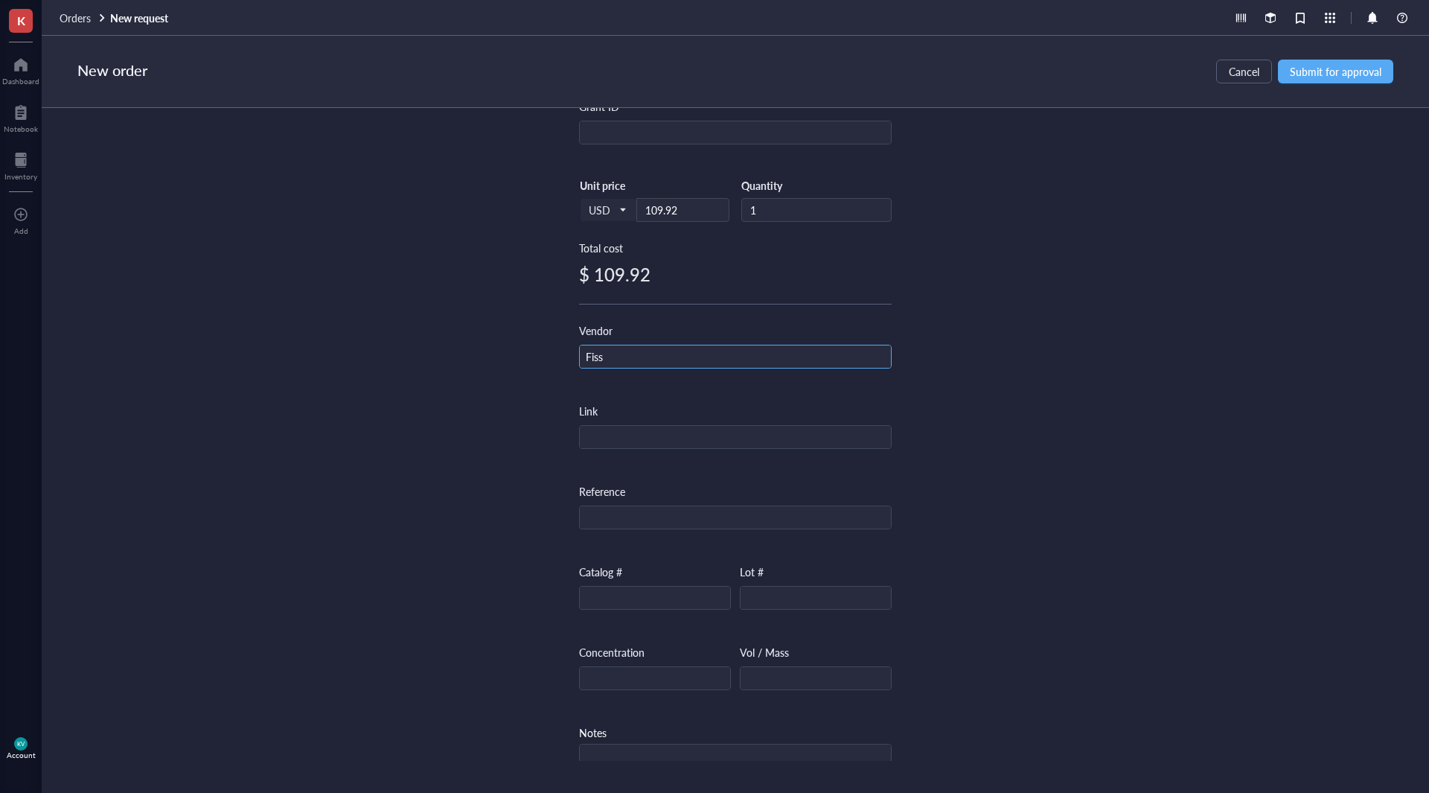
click at [756, 360] on input "Fiss" at bounding box center [735, 357] width 311 height 24
drag, startPoint x: 637, startPoint y: 348, endPoint x: 567, endPoint y: 362, distance: 71.3
click at [567, 362] on div "Item name * Epredia™ HP35 Disposable Microtome Blades Internal link (Freezer) C…" at bounding box center [736, 434] width 1388 height 653
click at [637, 357] on input "text" at bounding box center [735, 357] width 311 height 24
click at [638, 356] on input "F" at bounding box center [735, 357] width 311 height 24
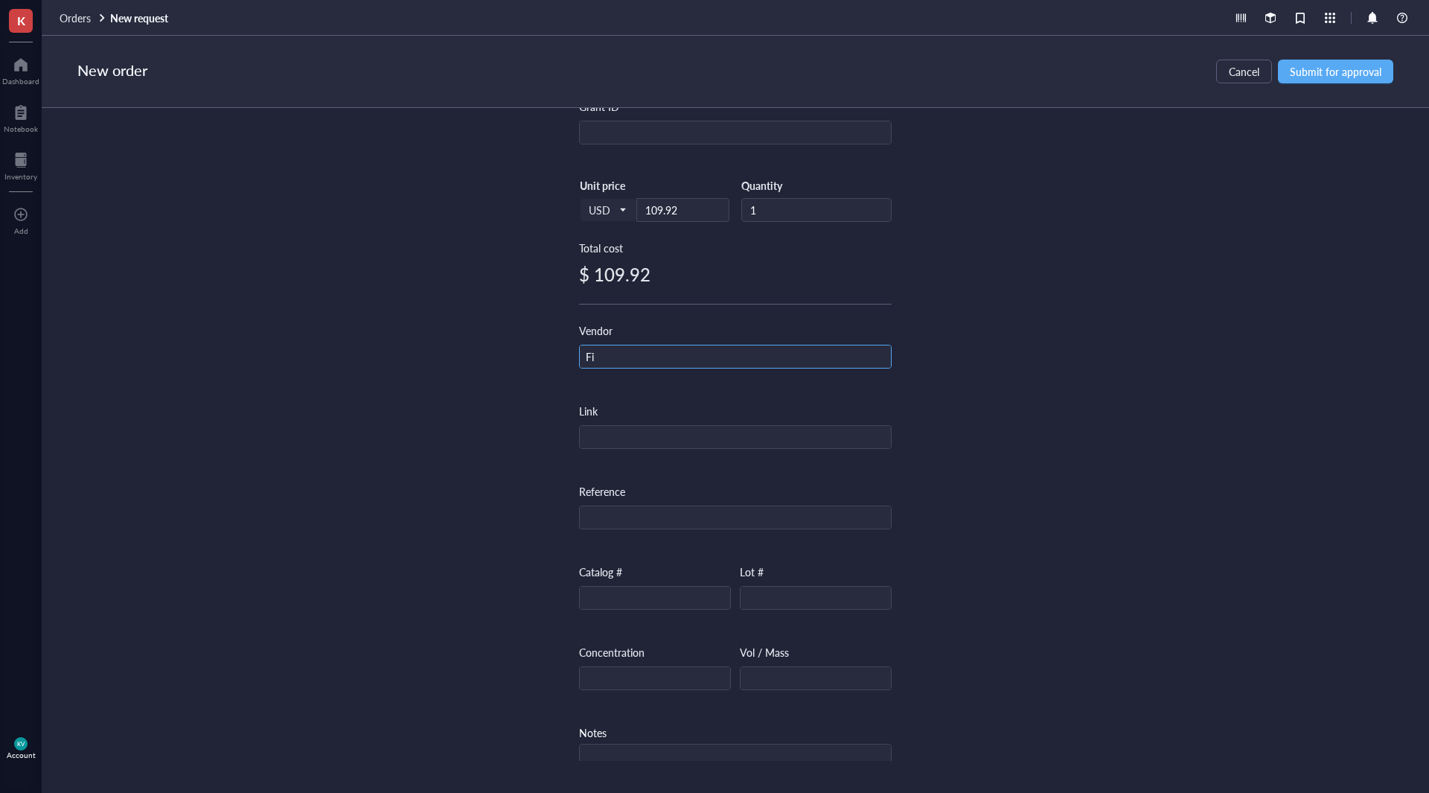
click at [638, 356] on input "Fi" at bounding box center [735, 357] width 311 height 24
click at [638, 356] on input "Fis" at bounding box center [735, 357] width 311 height 24
click at [616, 436] on input "text" at bounding box center [735, 438] width 311 height 24
drag, startPoint x: 645, startPoint y: 433, endPoint x: 1004, endPoint y: 407, distance: 359.8
click at [1004, 407] on div "Item name * Epredia™ HP35 Disposable Microtome Blades Internal link (Freezer) C…" at bounding box center [736, 434] width 1388 height 653
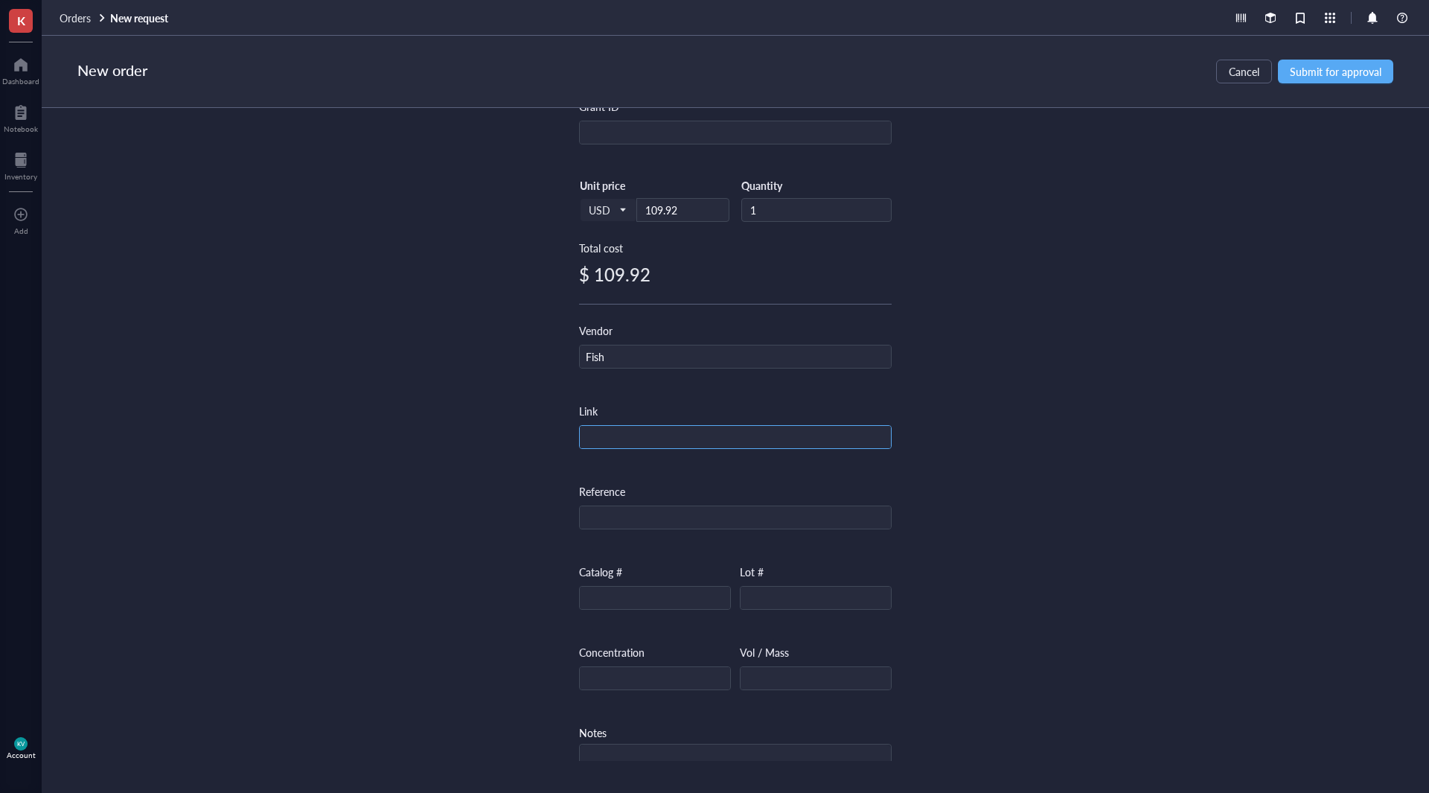
click at [648, 436] on input "text" at bounding box center [735, 438] width 311 height 24
click at [641, 510] on input "text" at bounding box center [735, 518] width 311 height 24
click at [631, 593] on input "text" at bounding box center [655, 599] width 150 height 24
click at [1032, 417] on div "Item name * Epredia™ HP35 Disposable Microtome Blades Internal link (Freezer) C…" at bounding box center [736, 434] width 1388 height 653
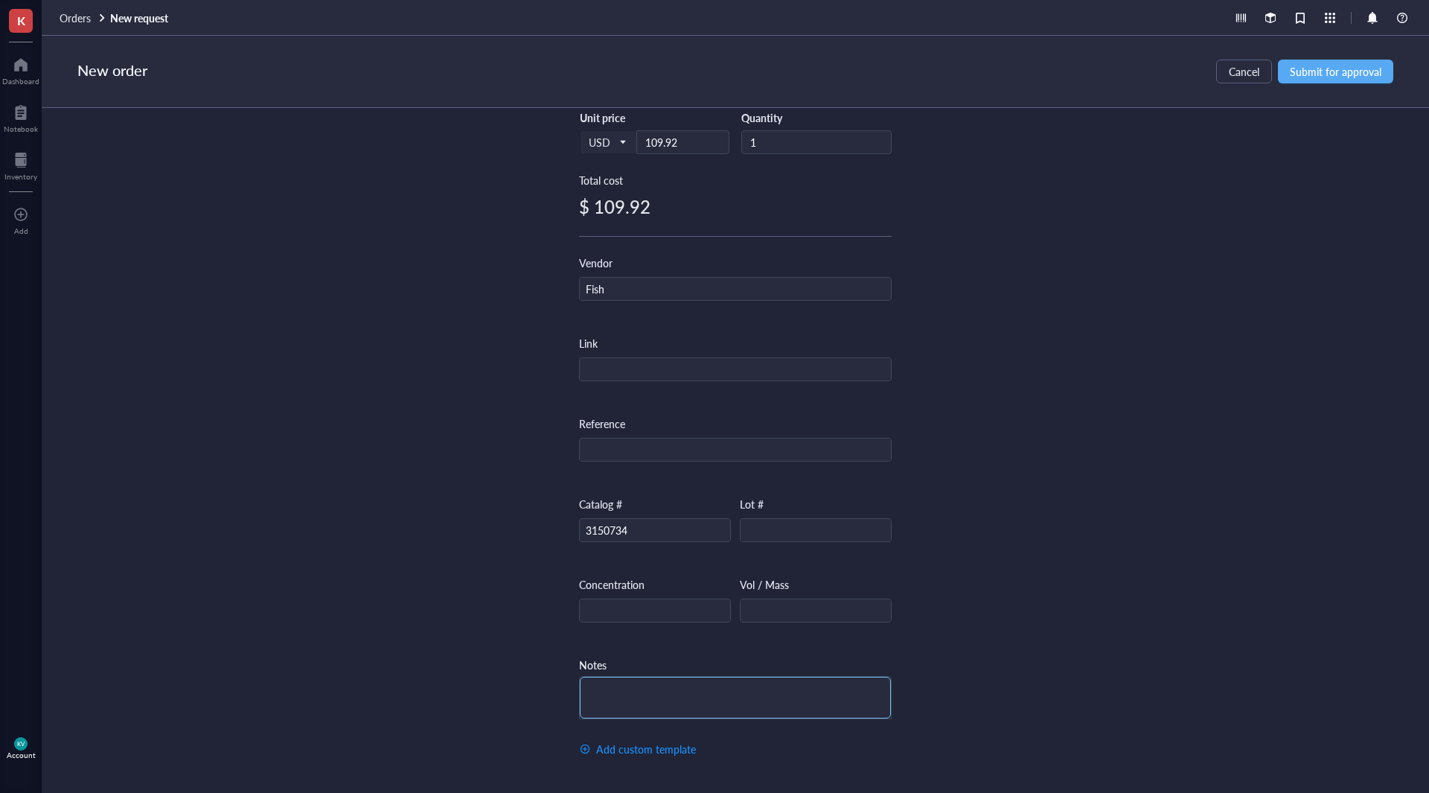
click at [722, 695] on textarea at bounding box center [735, 698] width 311 height 42
click at [730, 689] on textarea "M" at bounding box center [735, 698] width 311 height 42
click at [764, 683] on textarea "Ma" at bounding box center [735, 698] width 311 height 42
type textarea "Mar"
click at [1243, 66] on span "Cancel" at bounding box center [1244, 72] width 31 height 12
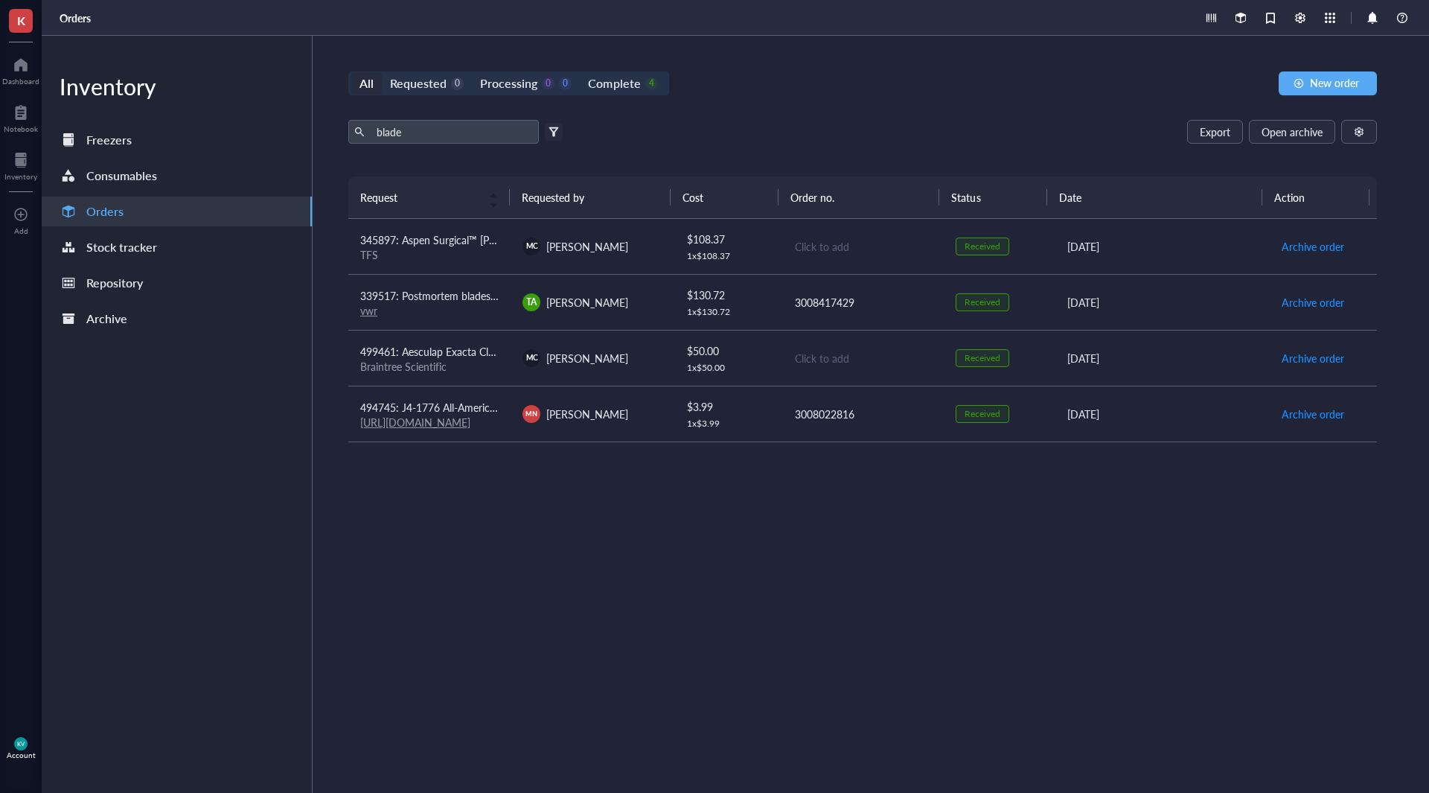
click at [915, 526] on div "Request Requested by Cost Order no. Status Date Action 345897: Aspen Surgical™ …" at bounding box center [862, 449] width 1029 height 546
click at [1315, 80] on span "New order" at bounding box center [1334, 83] width 49 height 12
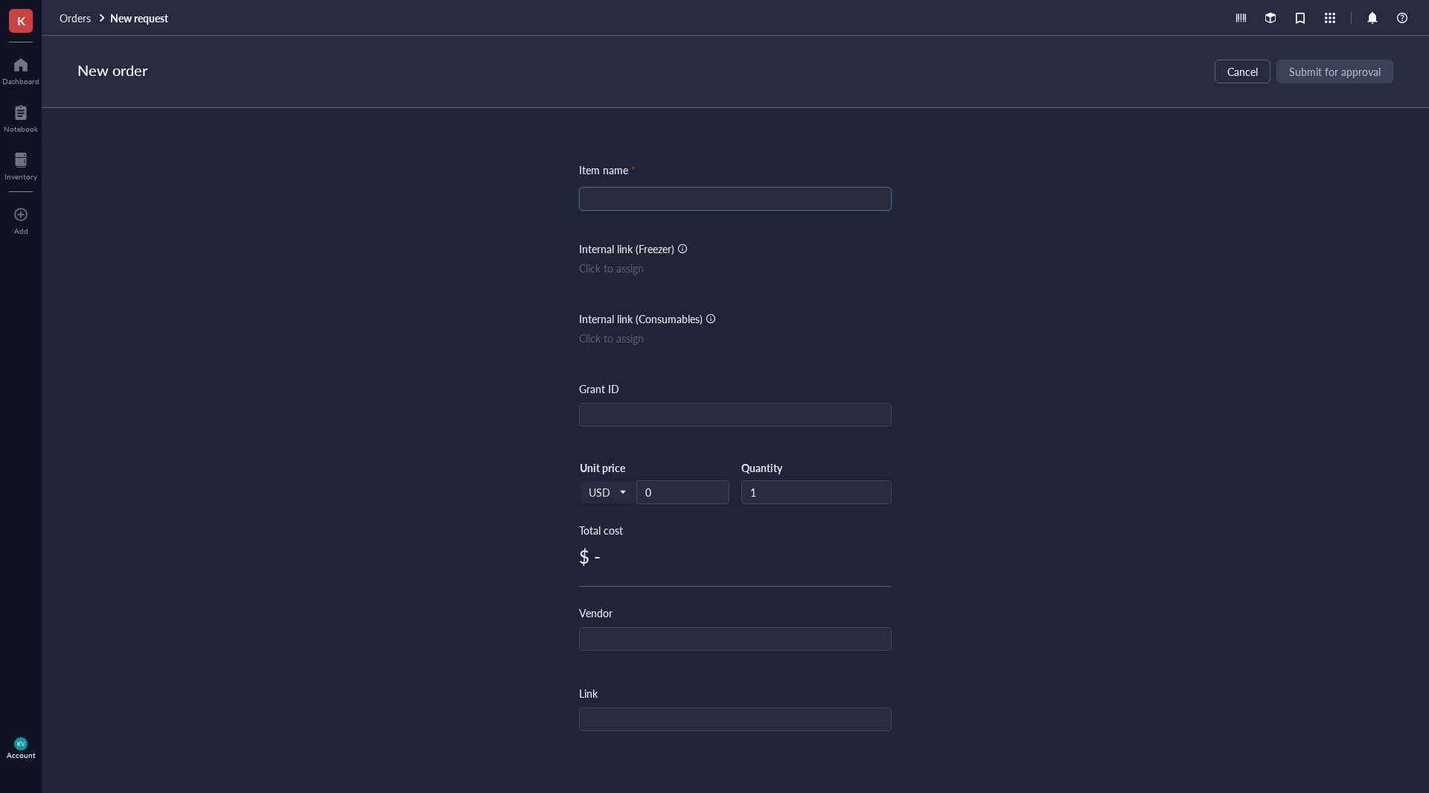
click at [722, 199] on input "search" at bounding box center [735, 199] width 295 height 22
paste input "Epredia™ HP35 Disposable Microtome Blades"
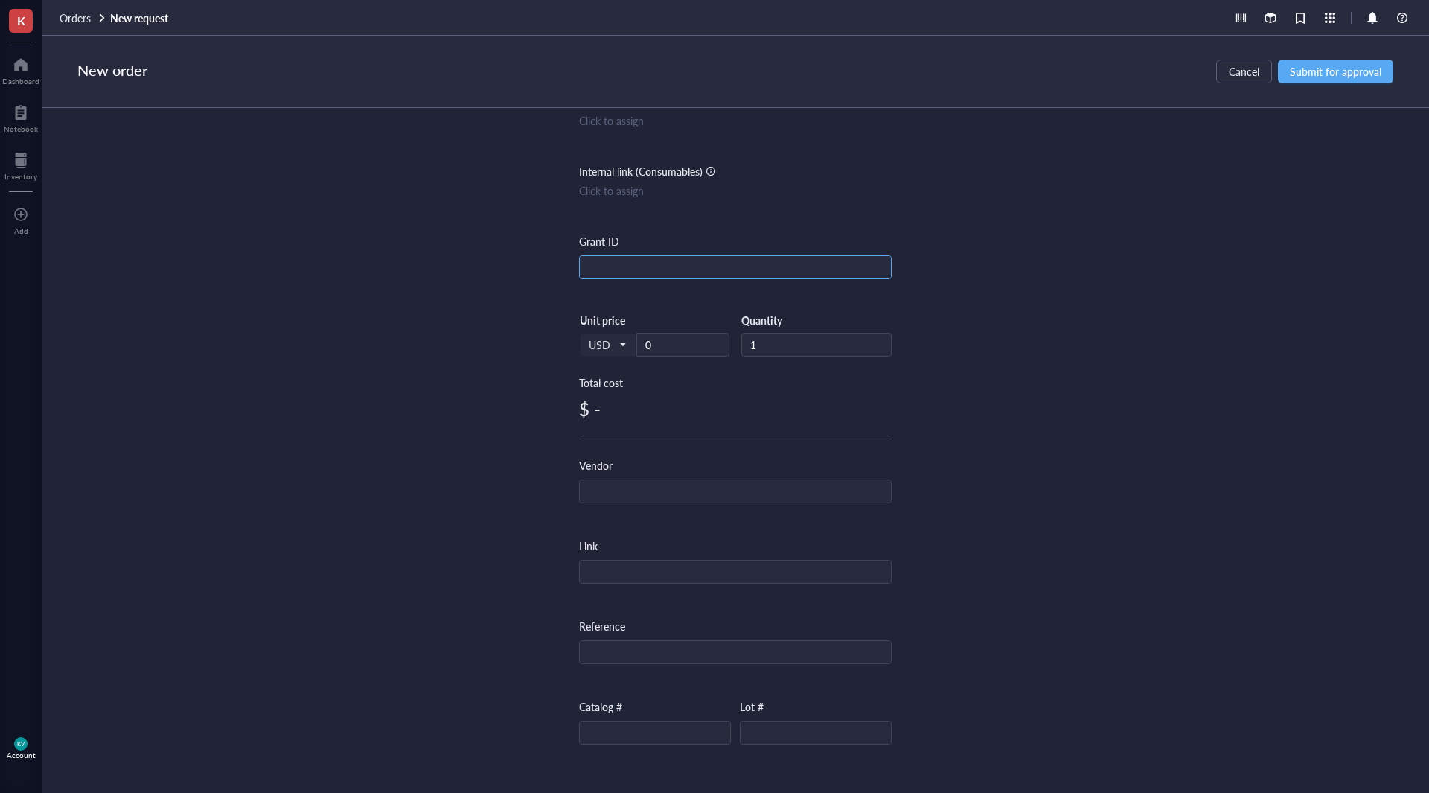
scroll to position [149, 0]
type input "Epredia™ HP35 Disposable Microtome Blades"
click at [690, 341] on input "0" at bounding box center [683, 343] width 92 height 22
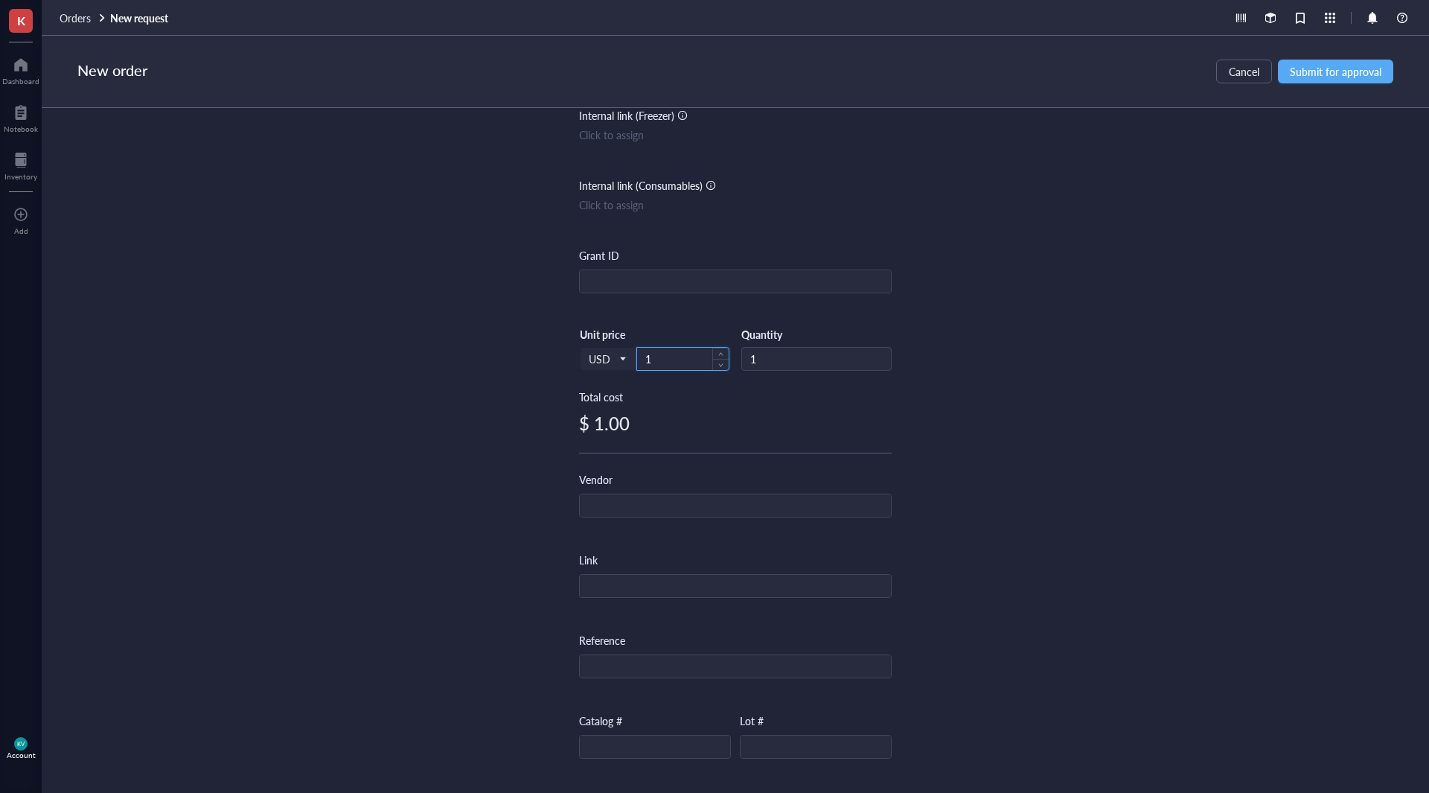
click at [674, 361] on input "1" at bounding box center [683, 359] width 92 height 22
drag, startPoint x: 670, startPoint y: 358, endPoint x: 695, endPoint y: 360, distance: 25.4
click at [674, 360] on input "10" at bounding box center [683, 359] width 92 height 22
click at [1249, 68] on span "Cancel" at bounding box center [1244, 72] width 31 height 12
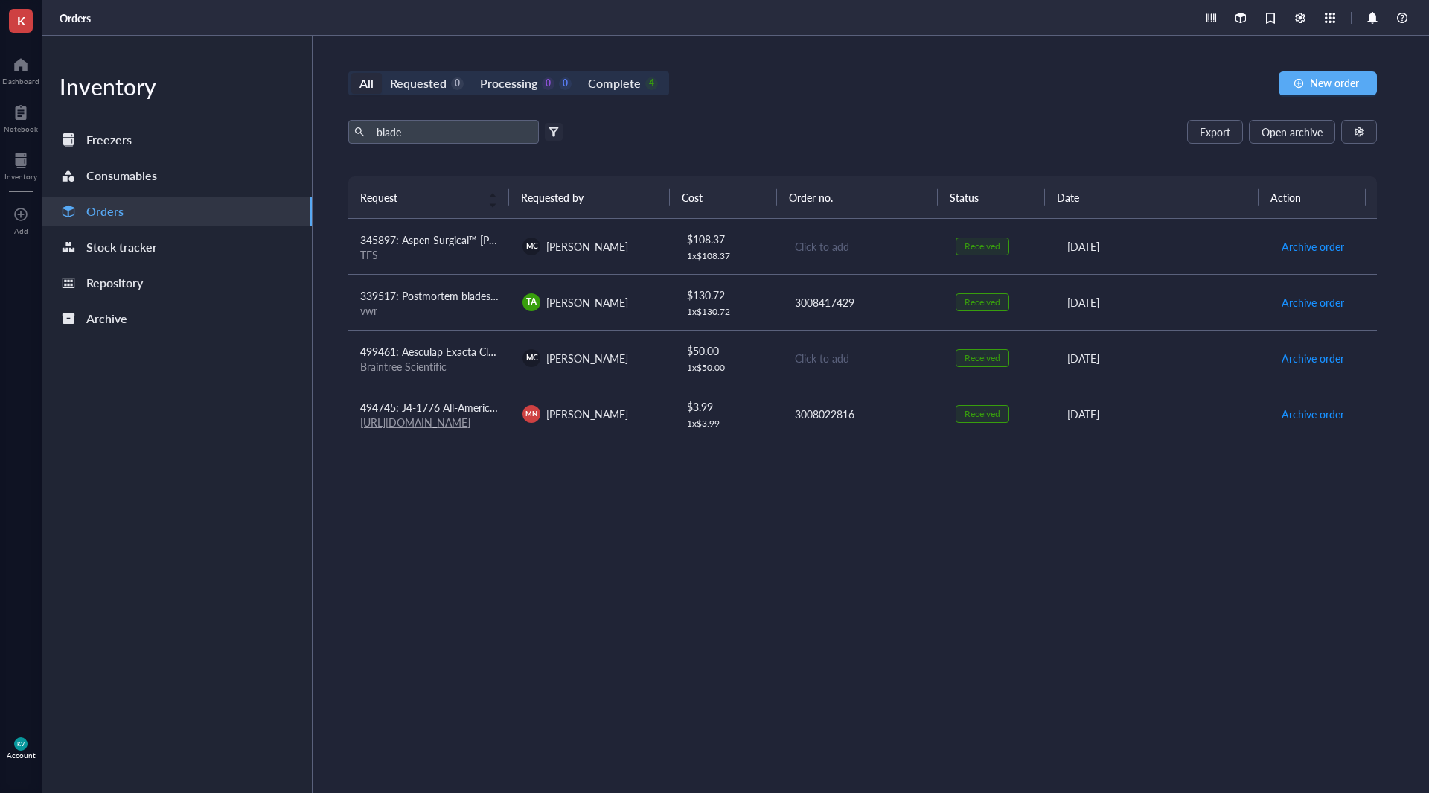
click at [28, 31] on span "K" at bounding box center [21, 21] width 24 height 24
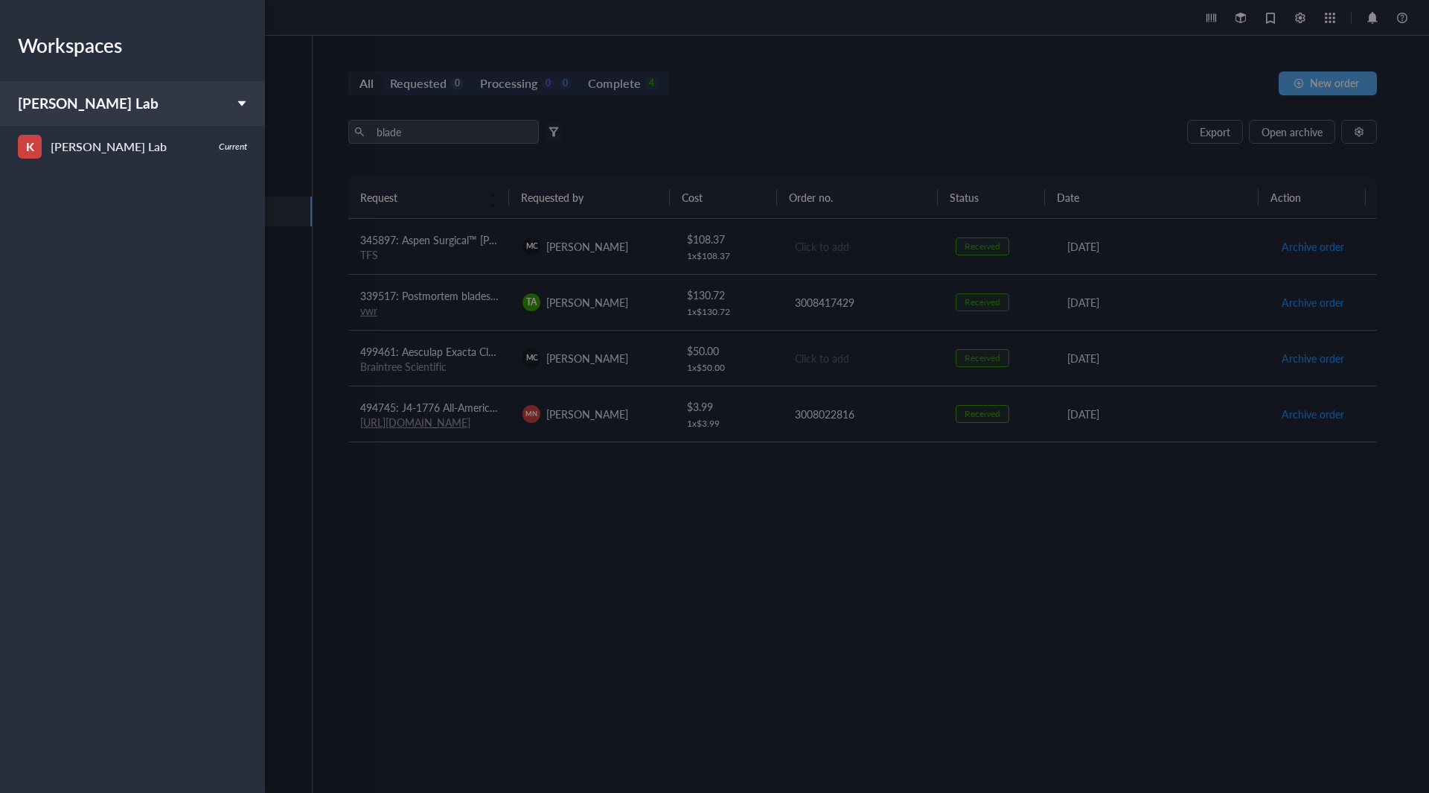
click at [354, 194] on div at bounding box center [714, 396] width 1429 height 793
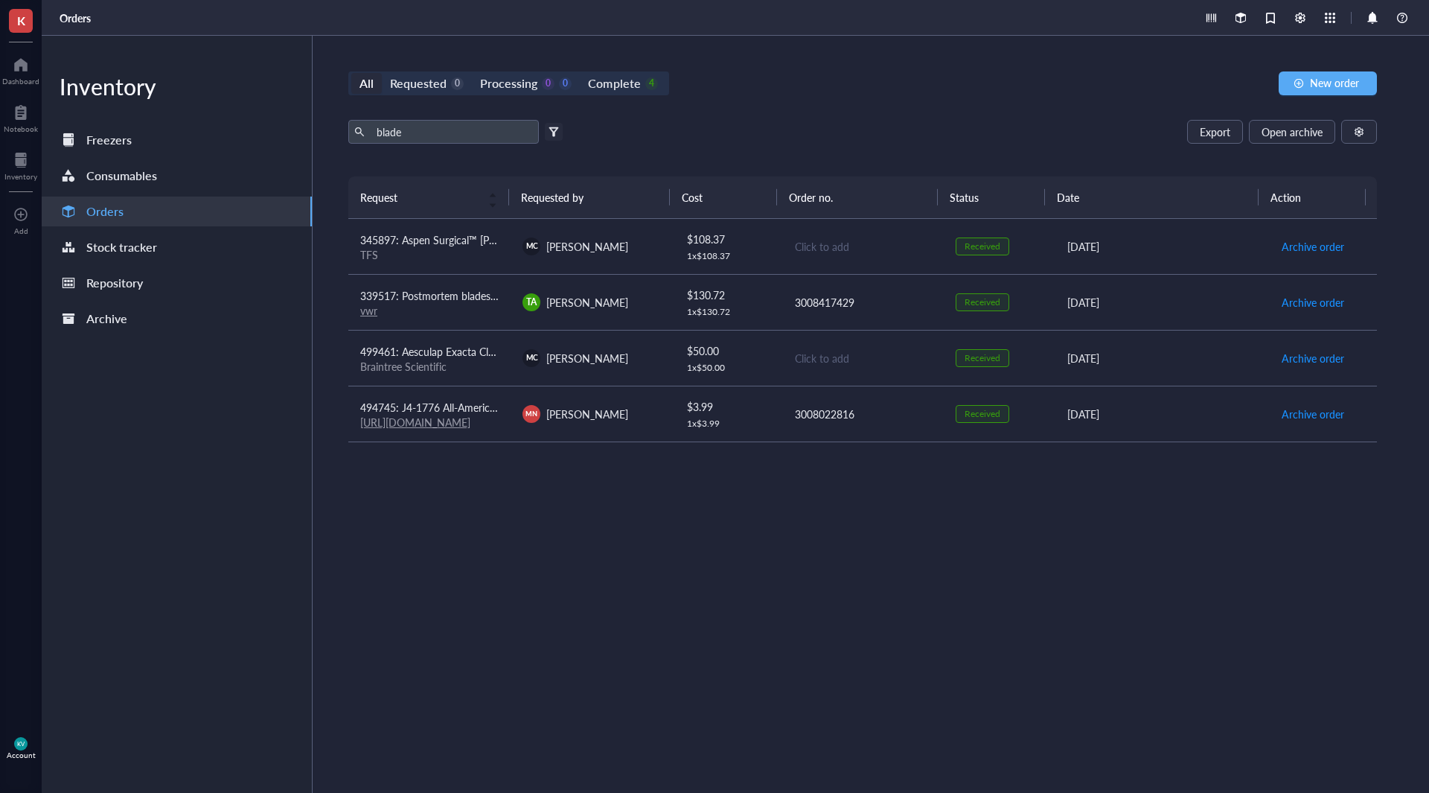
click at [16, 733] on div "KV Account" at bounding box center [21, 748] width 42 height 42
click at [73, 777] on link "Logout" at bounding box center [106, 773] width 98 height 27
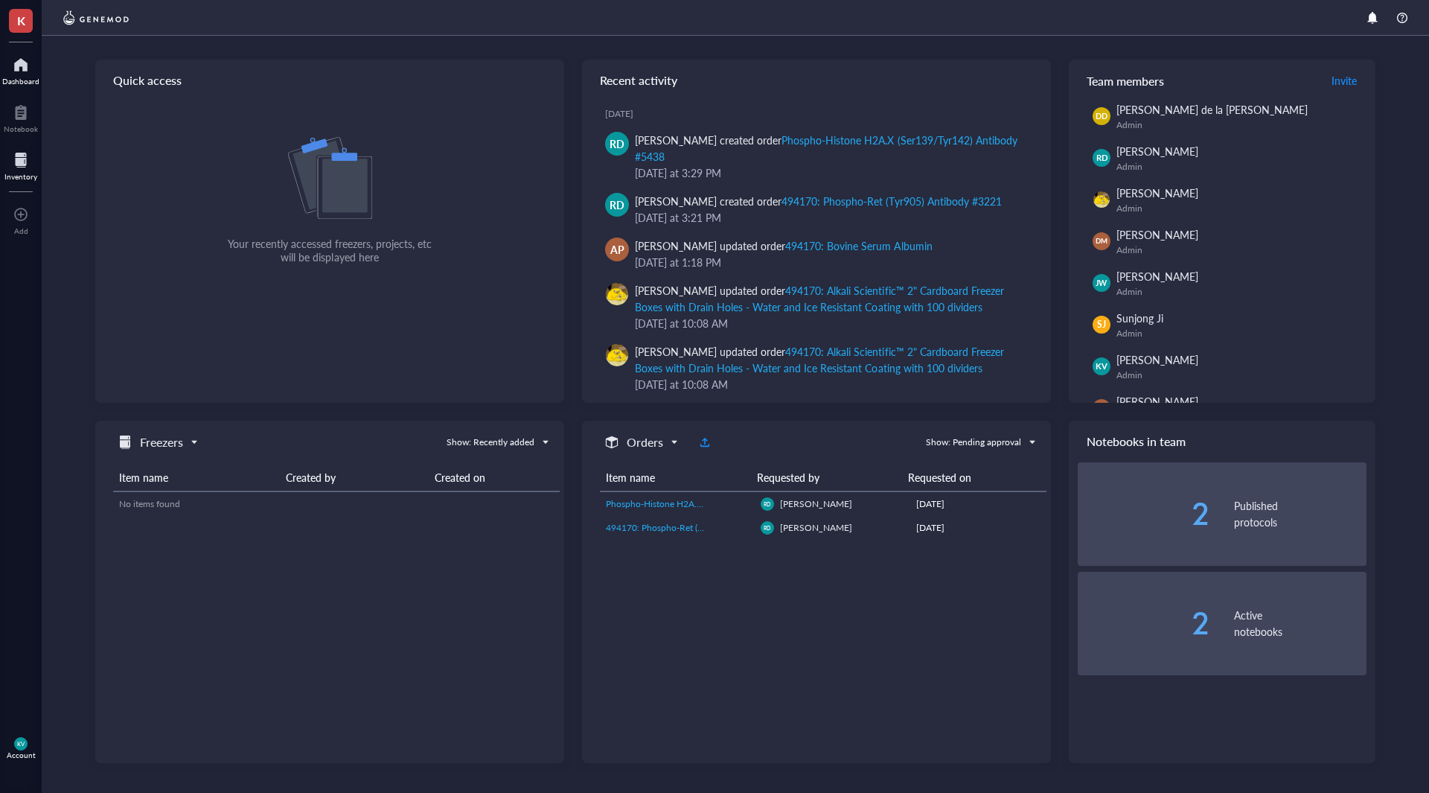
click at [24, 170] on div at bounding box center [20, 160] width 33 height 24
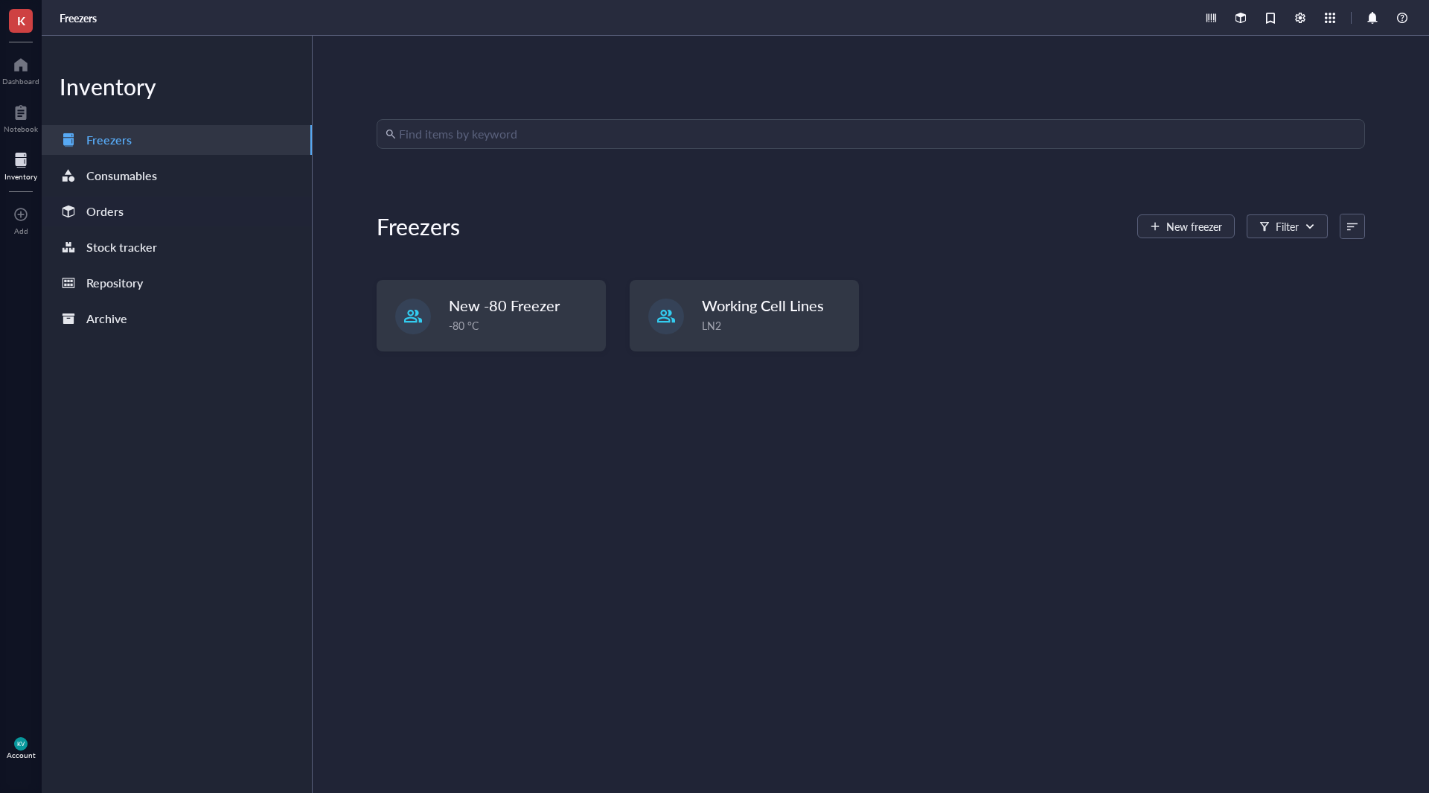
click at [122, 219] on div "Orders" at bounding box center [104, 211] width 37 height 21
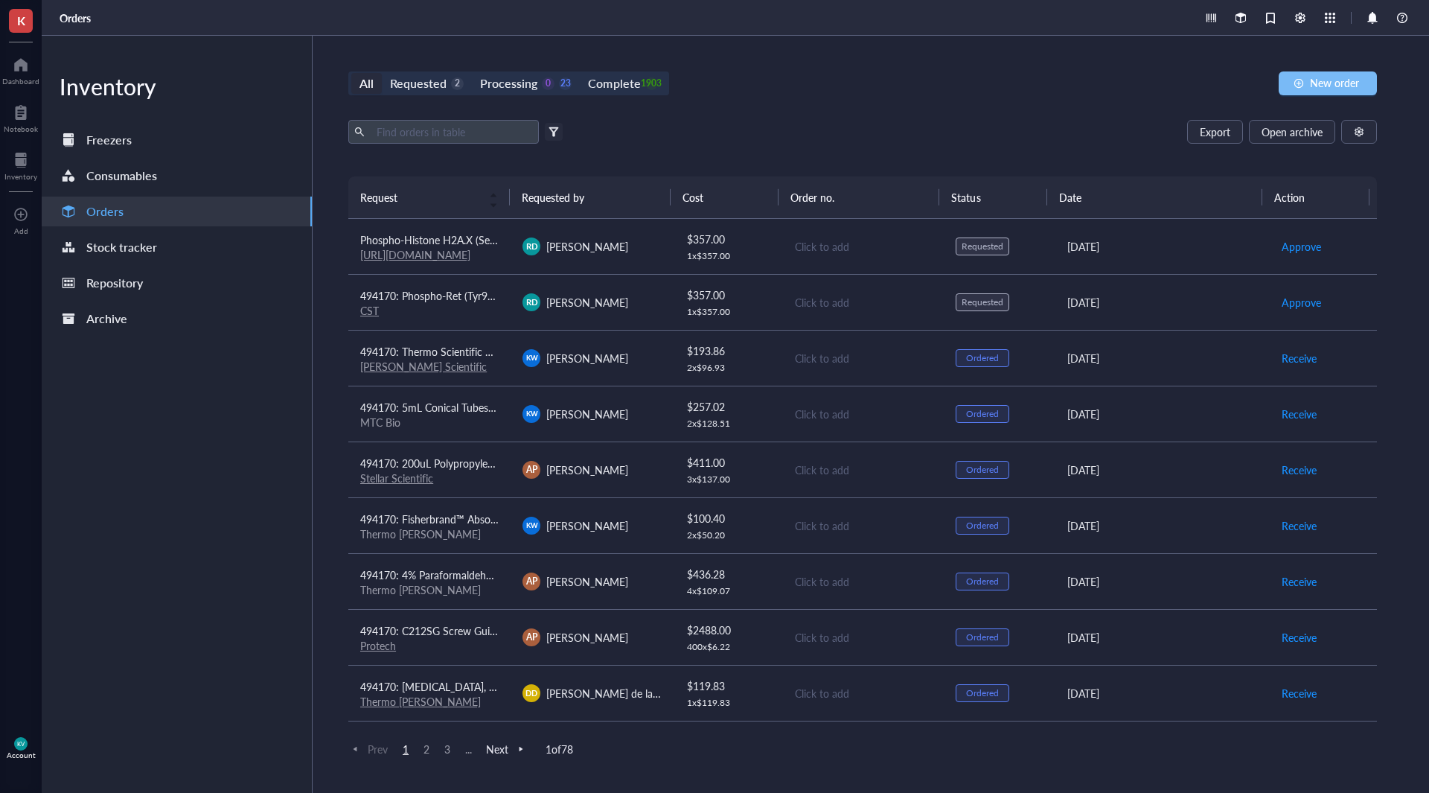
click at [1356, 89] on span "New order" at bounding box center [1334, 83] width 49 height 12
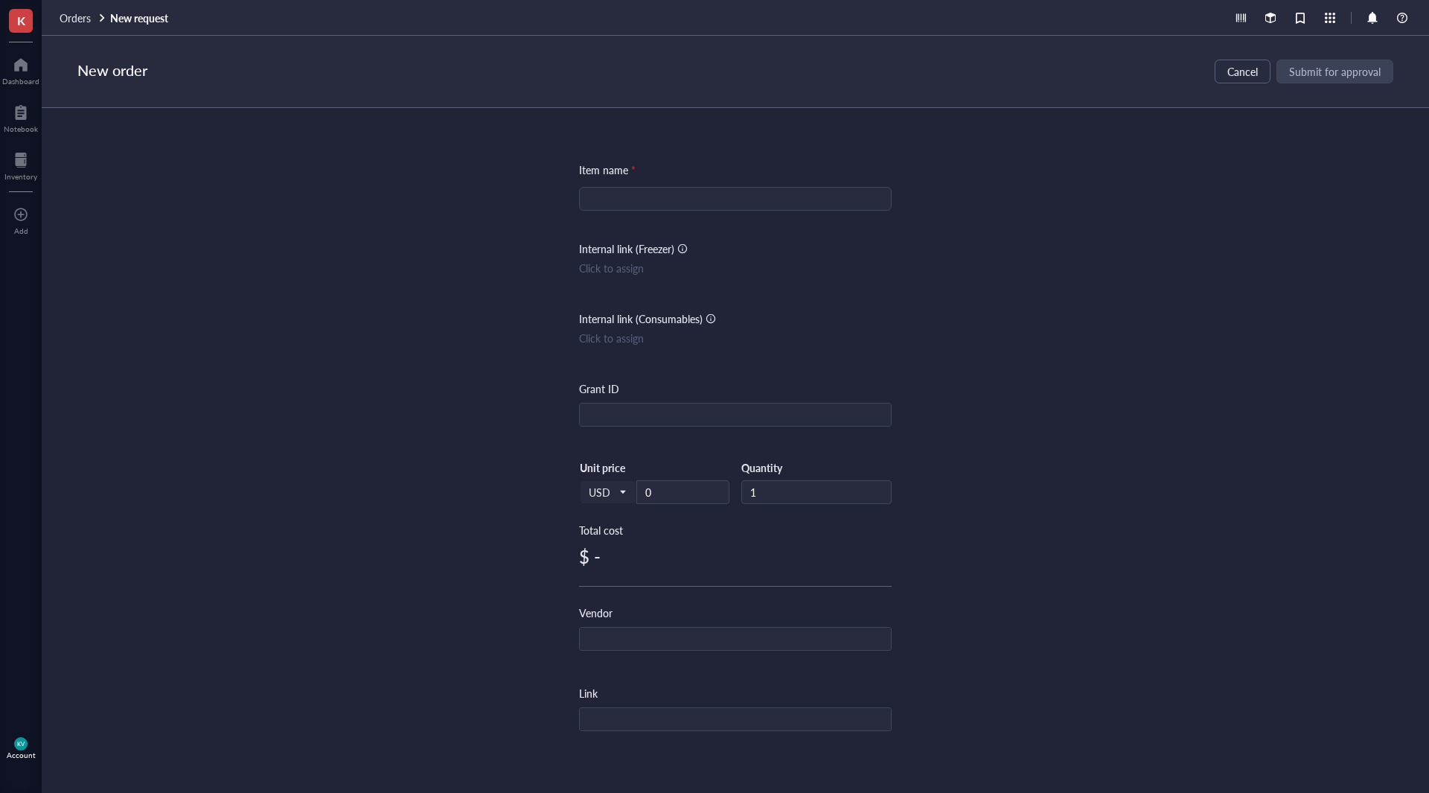
click at [704, 195] on input "search" at bounding box center [735, 199] width 295 height 22
click at [669, 489] on input "0" at bounding box center [683, 492] width 92 height 22
click at [648, 188] on input "search" at bounding box center [735, 199] width 295 height 22
paste input "Epredia™ HP35 Disposable Microtome Blades"
type input "Epredia™ HP35 Disposable Microtome Blades"
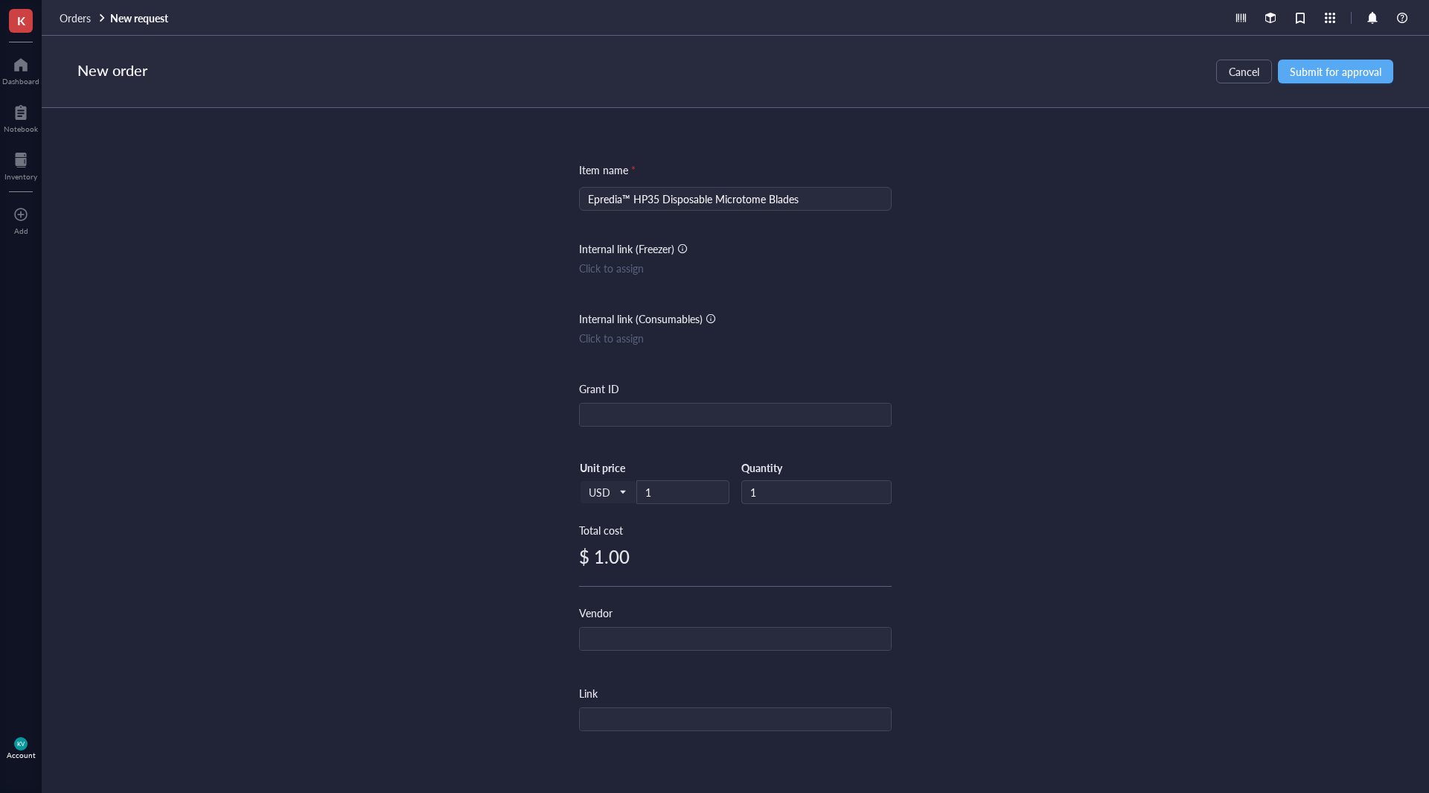
click at [1007, 288] on div "Item name * Epredia™ HP35 Disposable Microtome Blades Internal link (Freezer) C…" at bounding box center [736, 434] width 1388 height 653
click at [659, 499] on input "1" at bounding box center [683, 492] width 92 height 22
click at [1006, 454] on div "Item name * Epredia™ HP35 Disposable Microtome Blades Internal link (Freezer) C…" at bounding box center [736, 434] width 1388 height 653
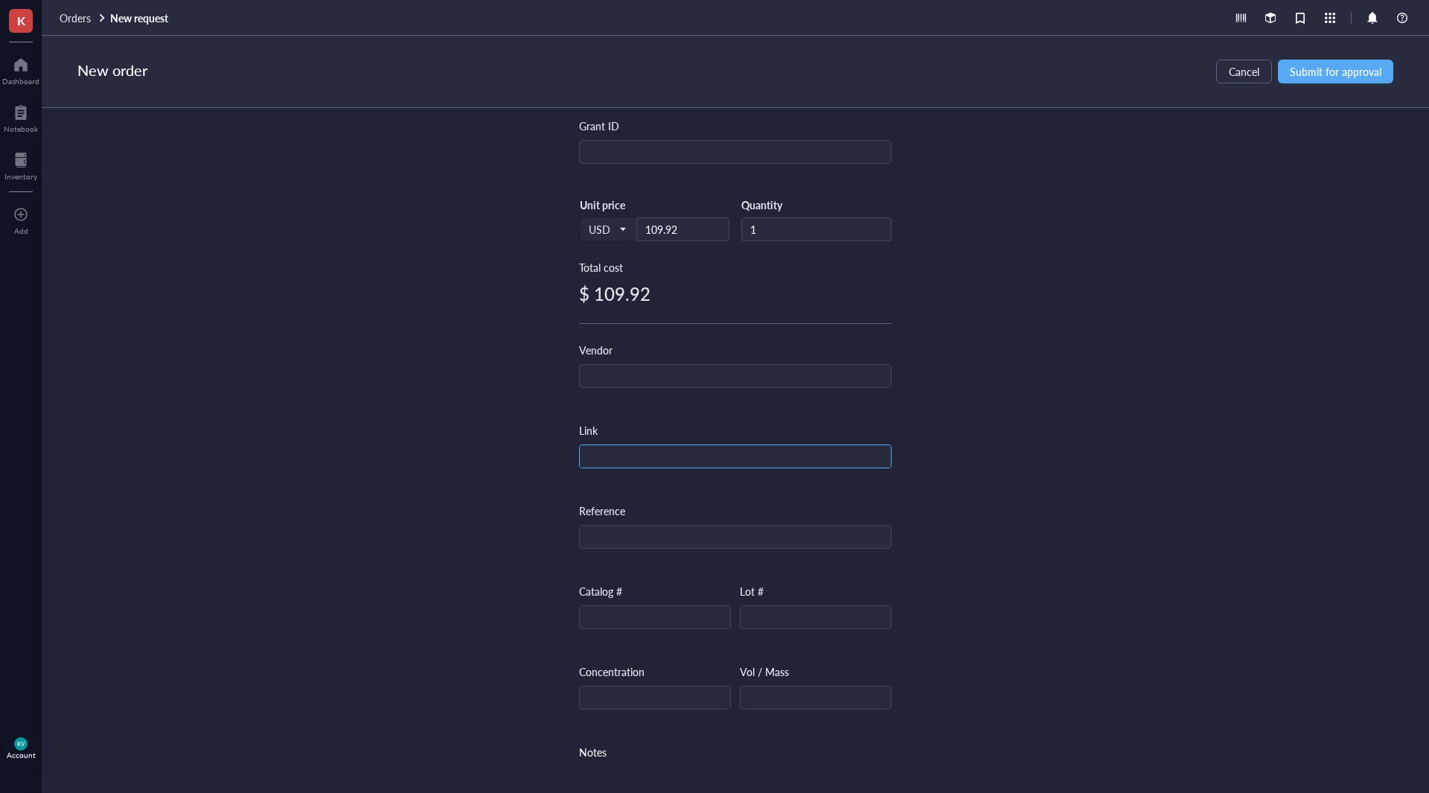
scroll to position [298, 0]
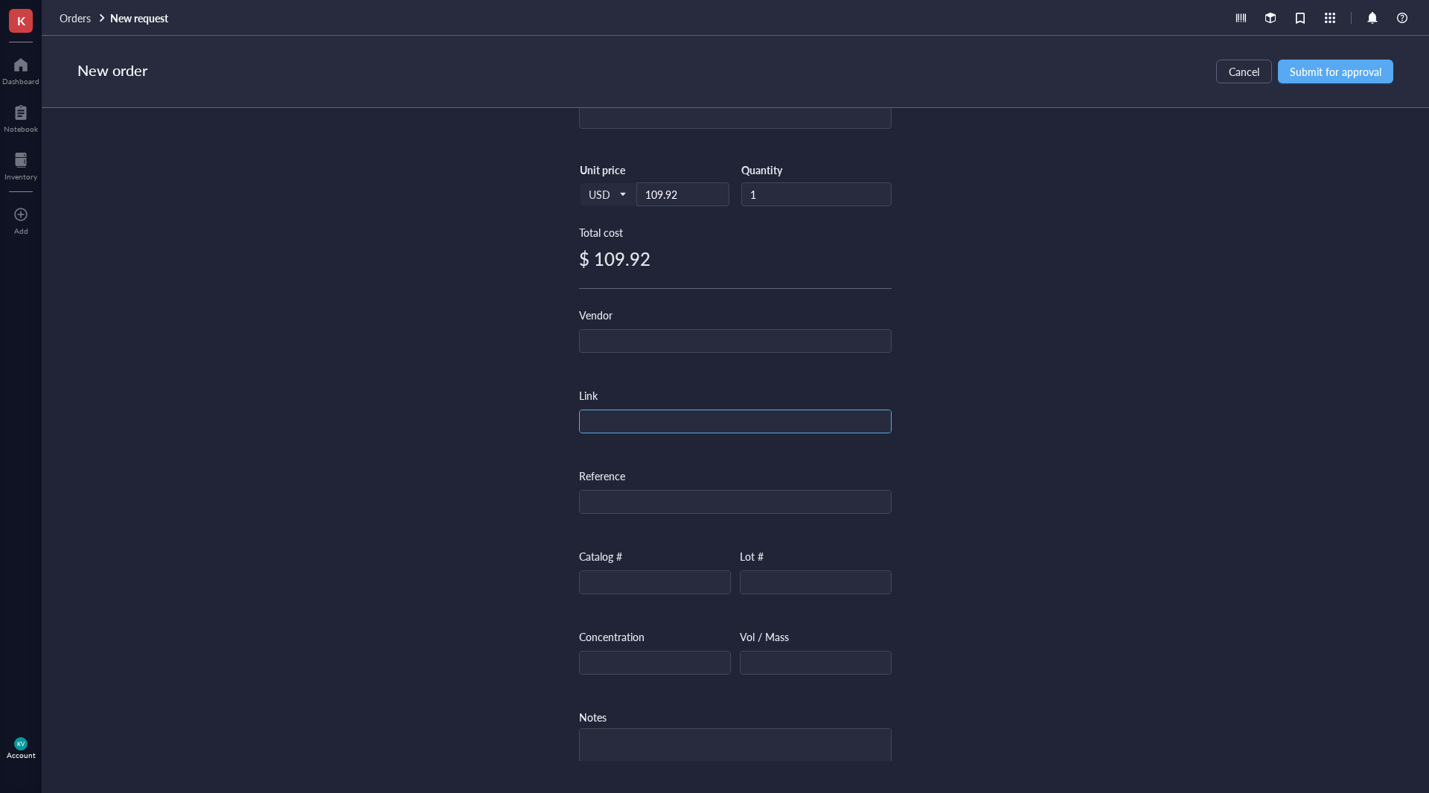
click at [630, 423] on input "text" at bounding box center [735, 422] width 311 height 24
paste input "https://www.fishersci.com/shop/products/hp35-disposable-microtome-blades/3150734"
type input "https://www.fishersci.com/shop/products/hp35-disposable-microtome-blades/3150734"
click at [733, 337] on input "text" at bounding box center [735, 342] width 311 height 24
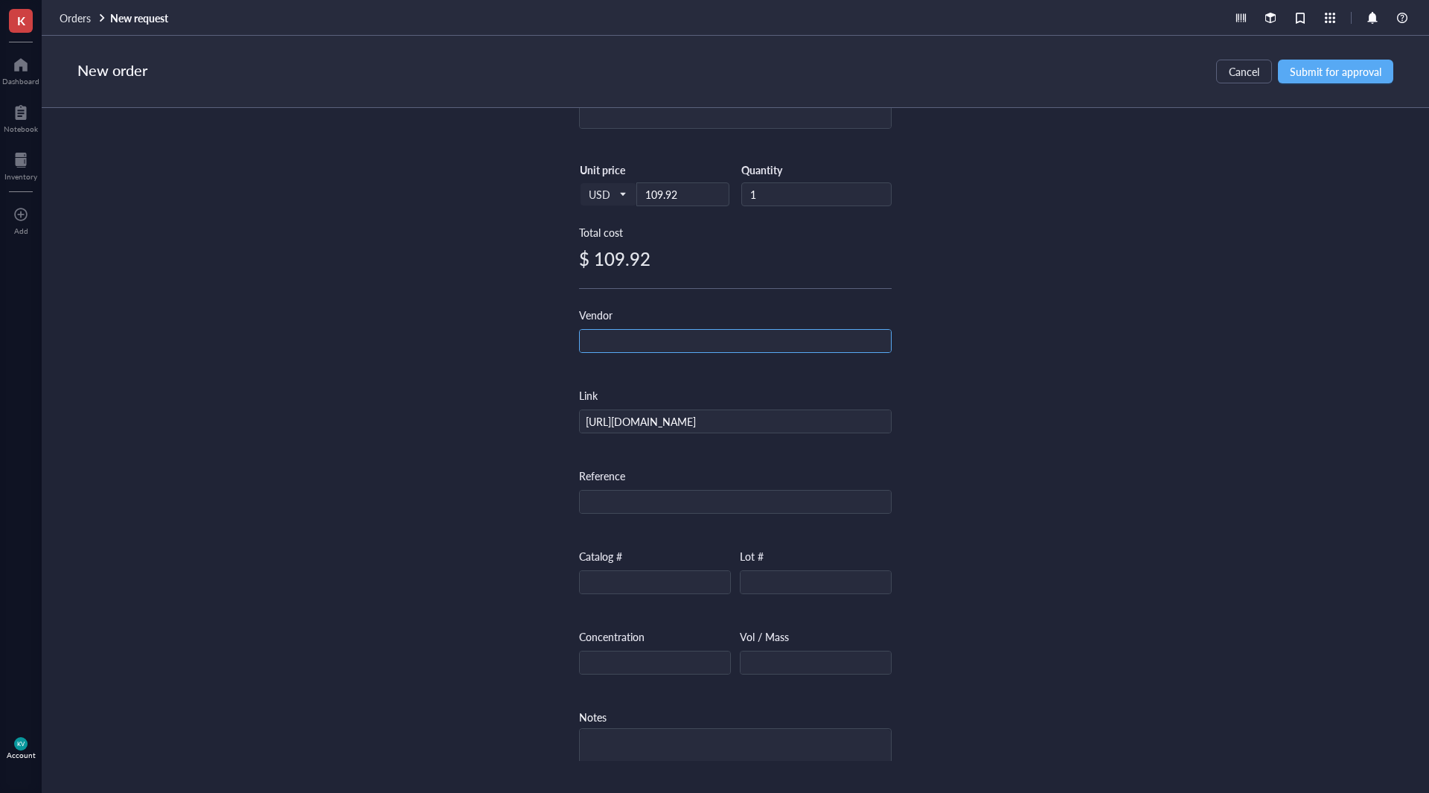
scroll to position [0, 0]
click at [1179, 365] on div "Item name * Epredia™ HP35 Disposable Microtome Blades Internal link (Freezer) C…" at bounding box center [736, 434] width 1388 height 653
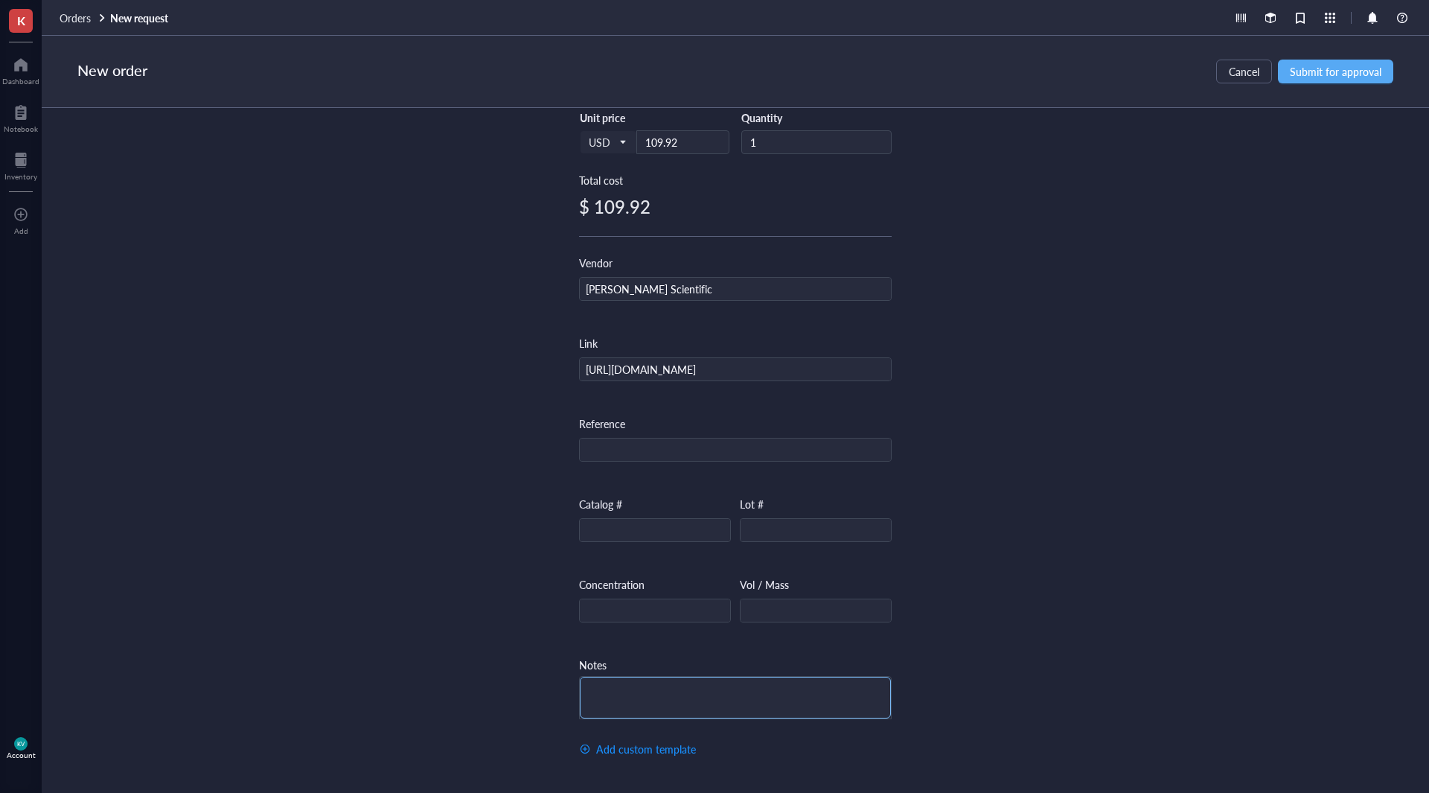
click at [788, 689] on textarea at bounding box center [735, 698] width 311 height 42
click at [656, 441] on input "text" at bounding box center [735, 451] width 311 height 24
click at [662, 522] on input "text" at bounding box center [655, 531] width 150 height 24
click at [649, 706] on textarea at bounding box center [735, 698] width 311 height 42
click at [993, 497] on div "Item name * Epredia™ HP35 Disposable Microtome Blades Internal link (Freezer) C…" at bounding box center [736, 434] width 1388 height 653
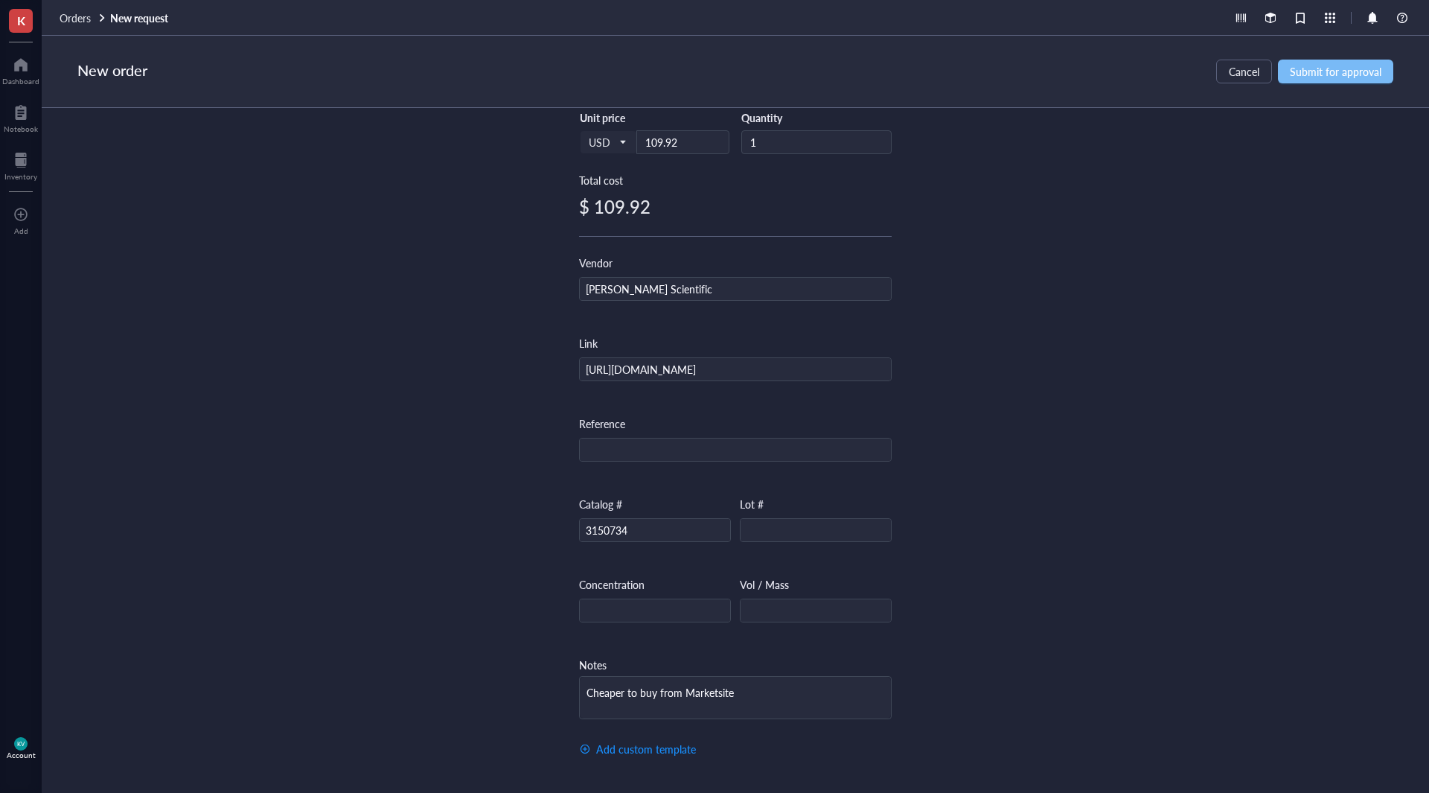
click at [1336, 77] on span "Submit for approval" at bounding box center [1336, 72] width 92 height 12
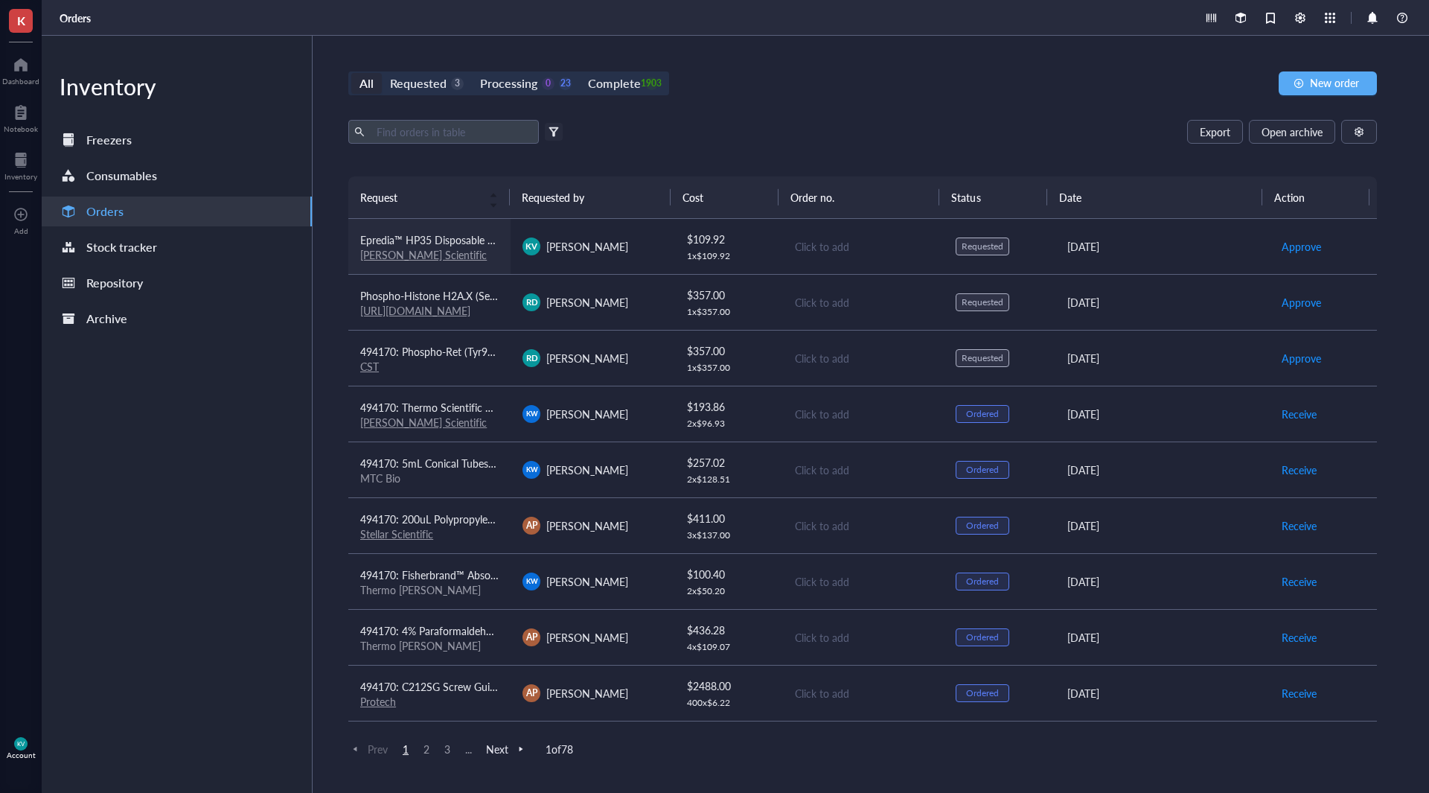
click at [488, 251] on div "Fischer Scientific" at bounding box center [429, 254] width 138 height 13
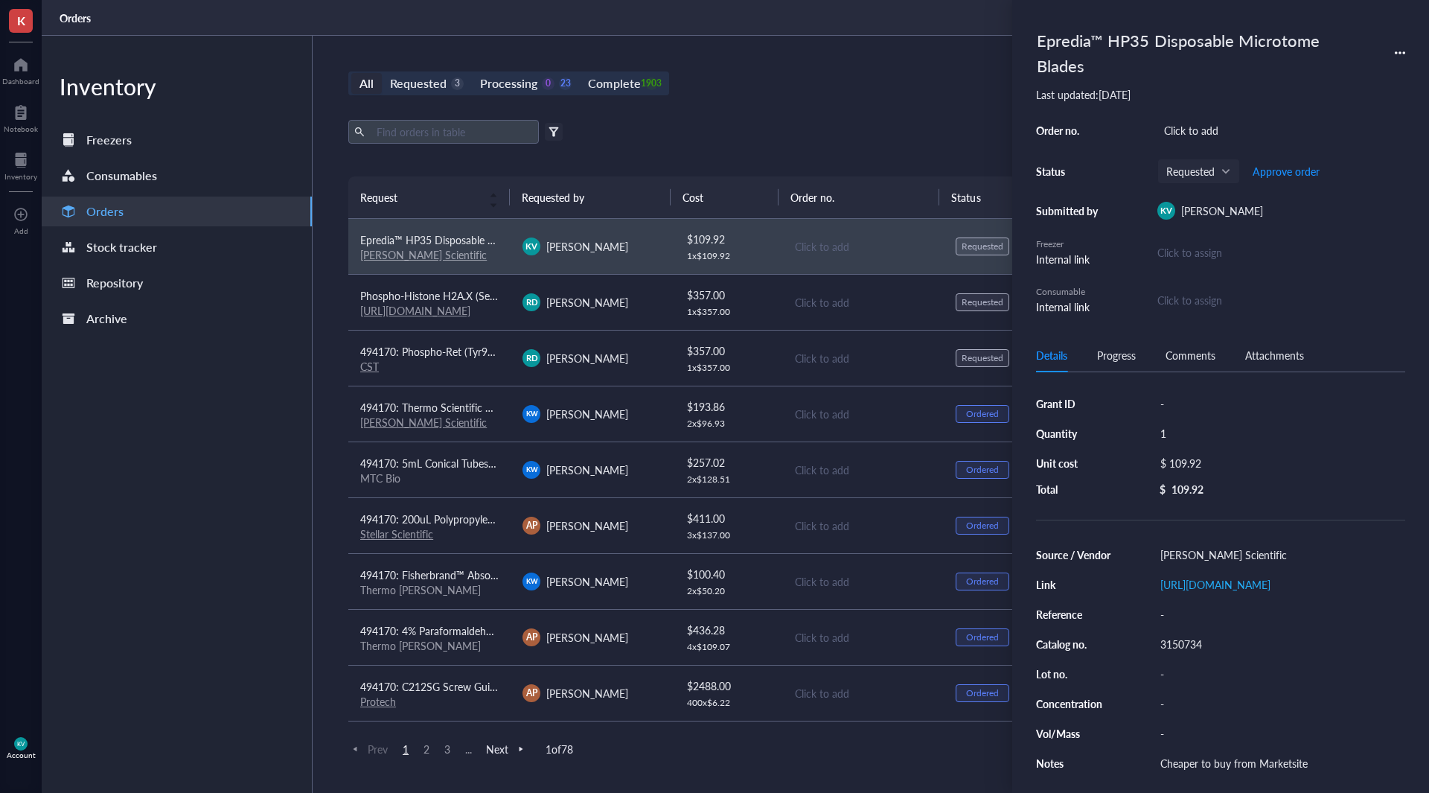
click at [1396, 45] on div "Epredia™ HP35 Disposable Microtome Blades" at bounding box center [1220, 53] width 369 height 58
click at [1402, 52] on icon at bounding box center [1400, 53] width 10 height 10
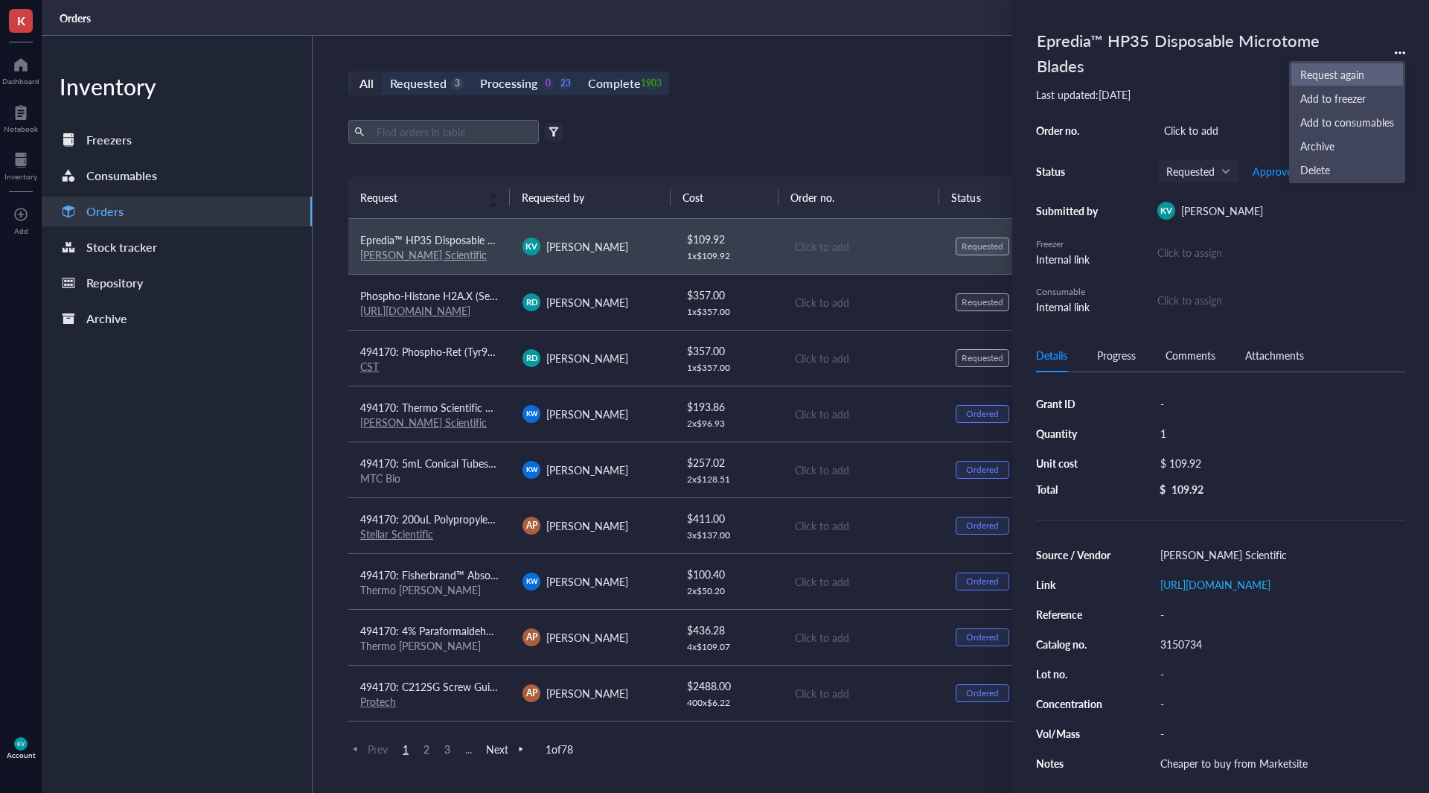
click at [1341, 73] on span "Request again" at bounding box center [1348, 74] width 94 height 16
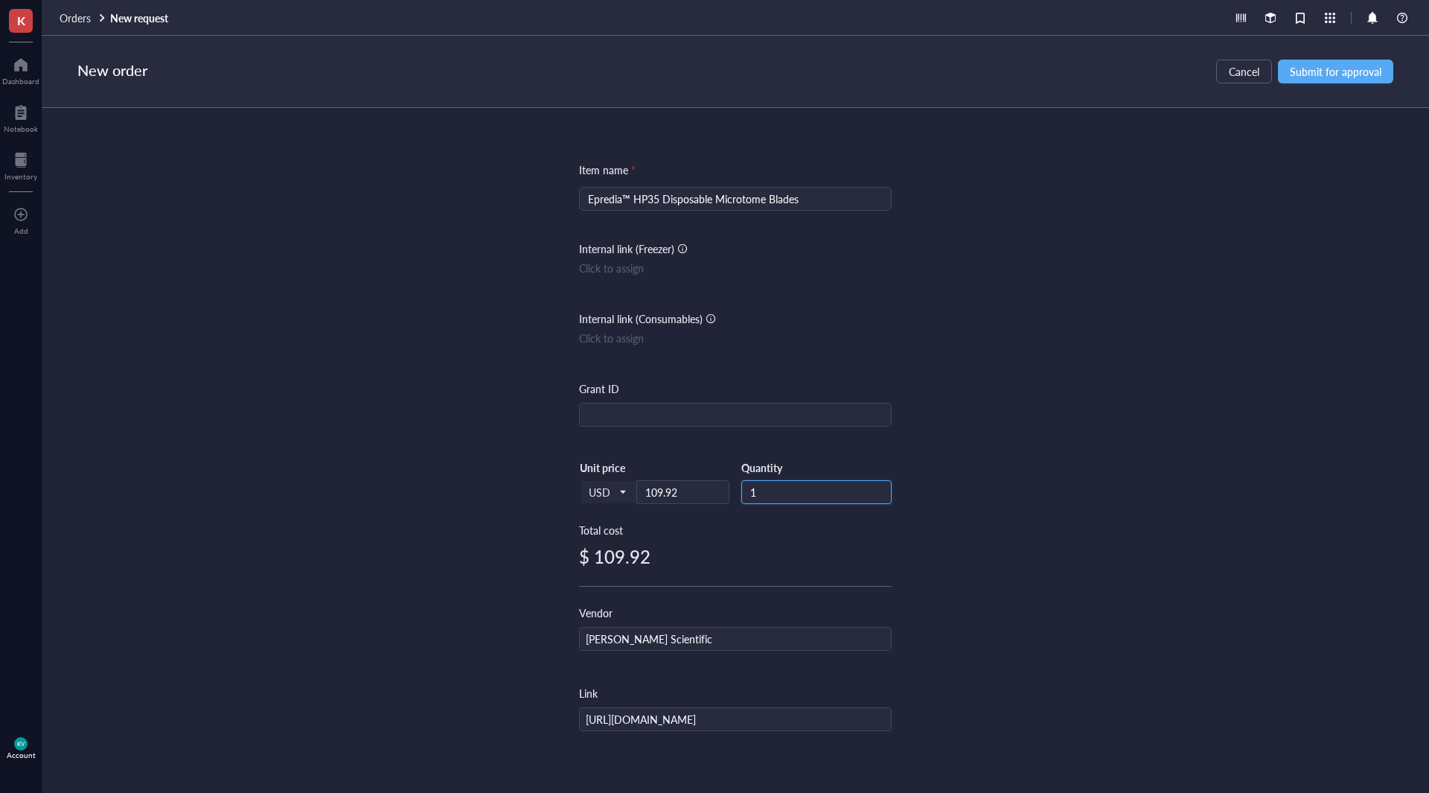
drag, startPoint x: 765, startPoint y: 495, endPoint x: 738, endPoint y: 497, distance: 27.6
click at [738, 497] on div "USD Unit price 109.92 Quantity 1" at bounding box center [735, 491] width 313 height 61
click at [1349, 72] on span "Submit for approval" at bounding box center [1336, 72] width 92 height 12
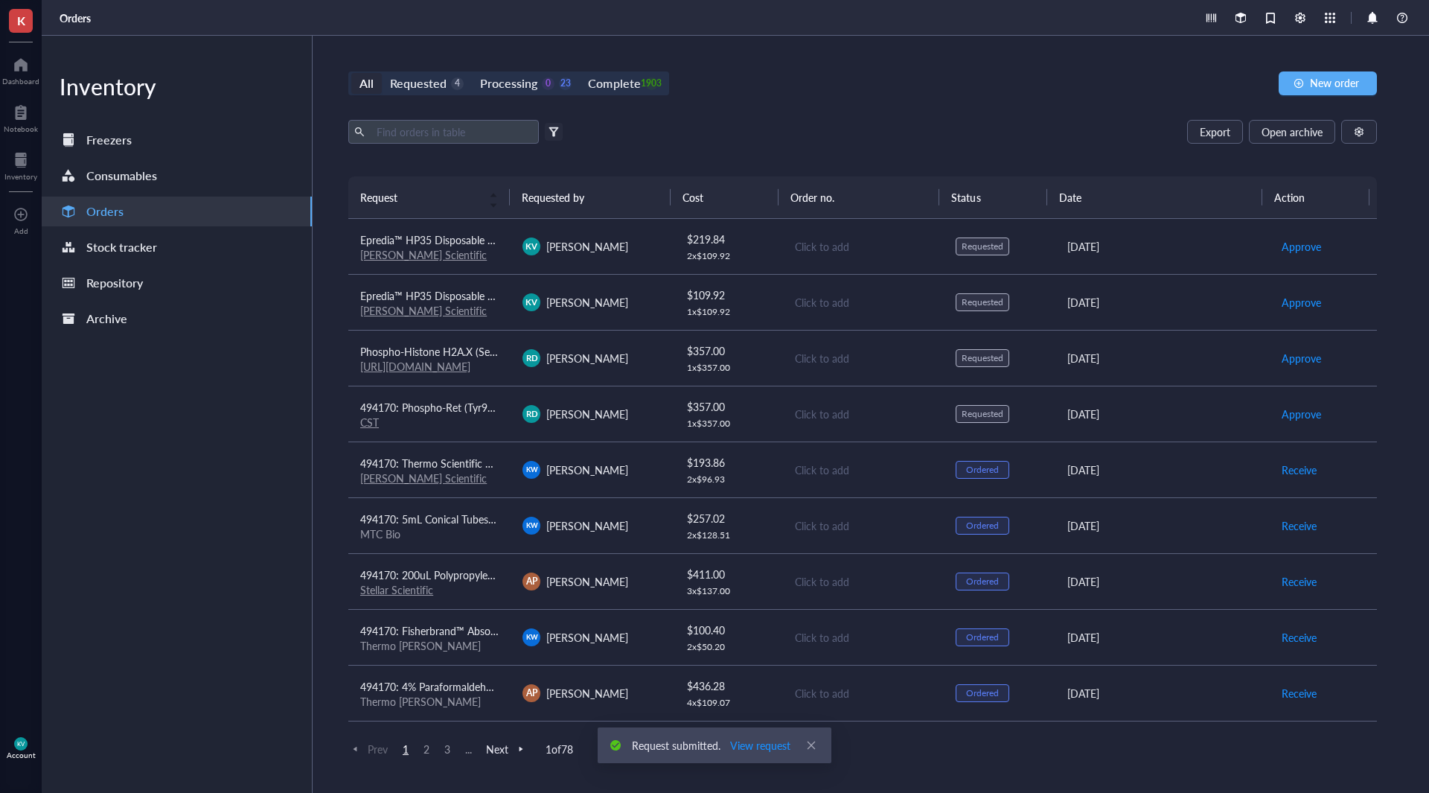
click at [991, 140] on div "Export Open archive" at bounding box center [862, 132] width 1029 height 24
click at [468, 296] on span "Epredia™ HP35 Disposable Microtome Blades" at bounding box center [465, 295] width 211 height 15
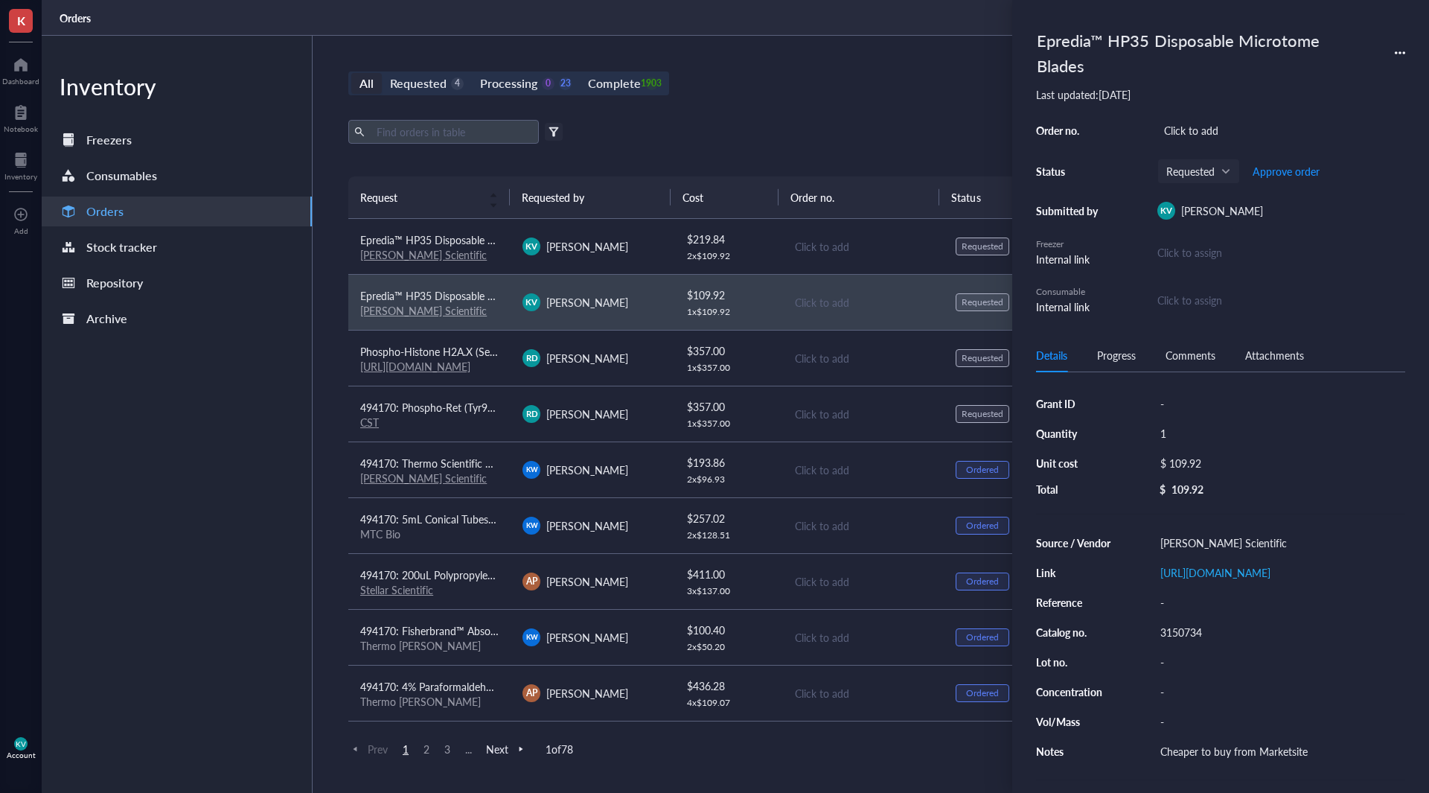
click at [1399, 48] on icon at bounding box center [1400, 53] width 10 height 10
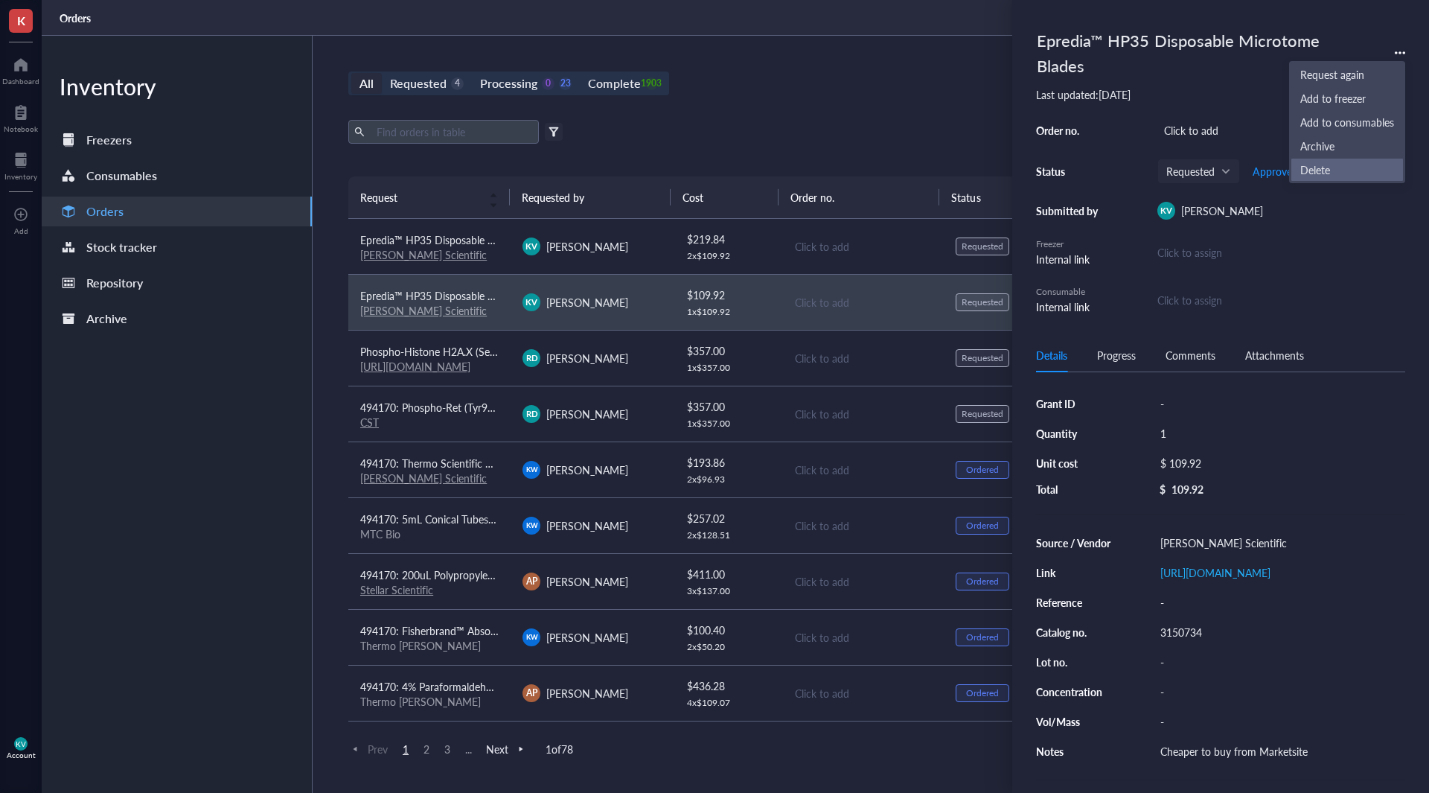
click at [1324, 170] on span "Delete" at bounding box center [1348, 170] width 94 height 16
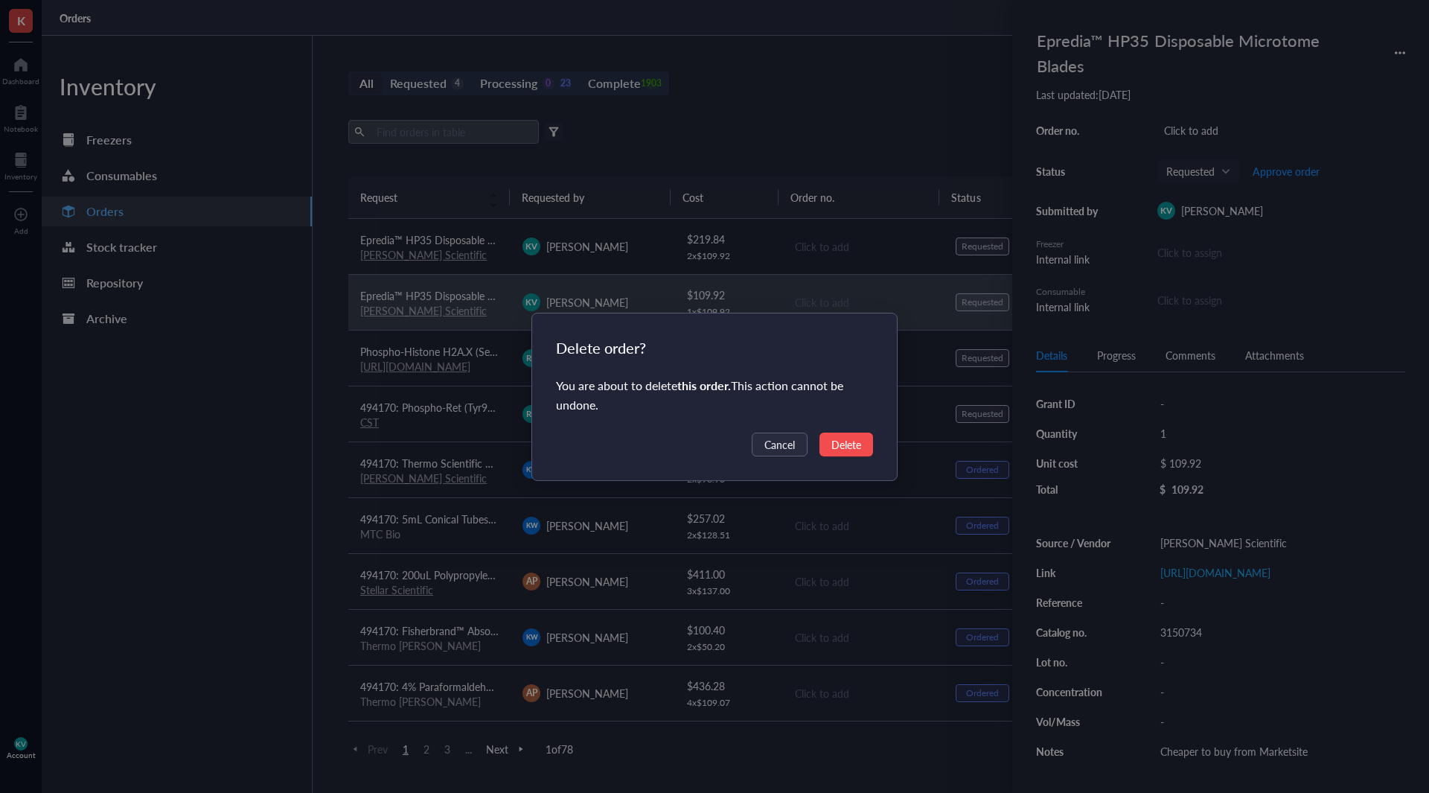
click at [846, 438] on span "Delete" at bounding box center [847, 444] width 30 height 16
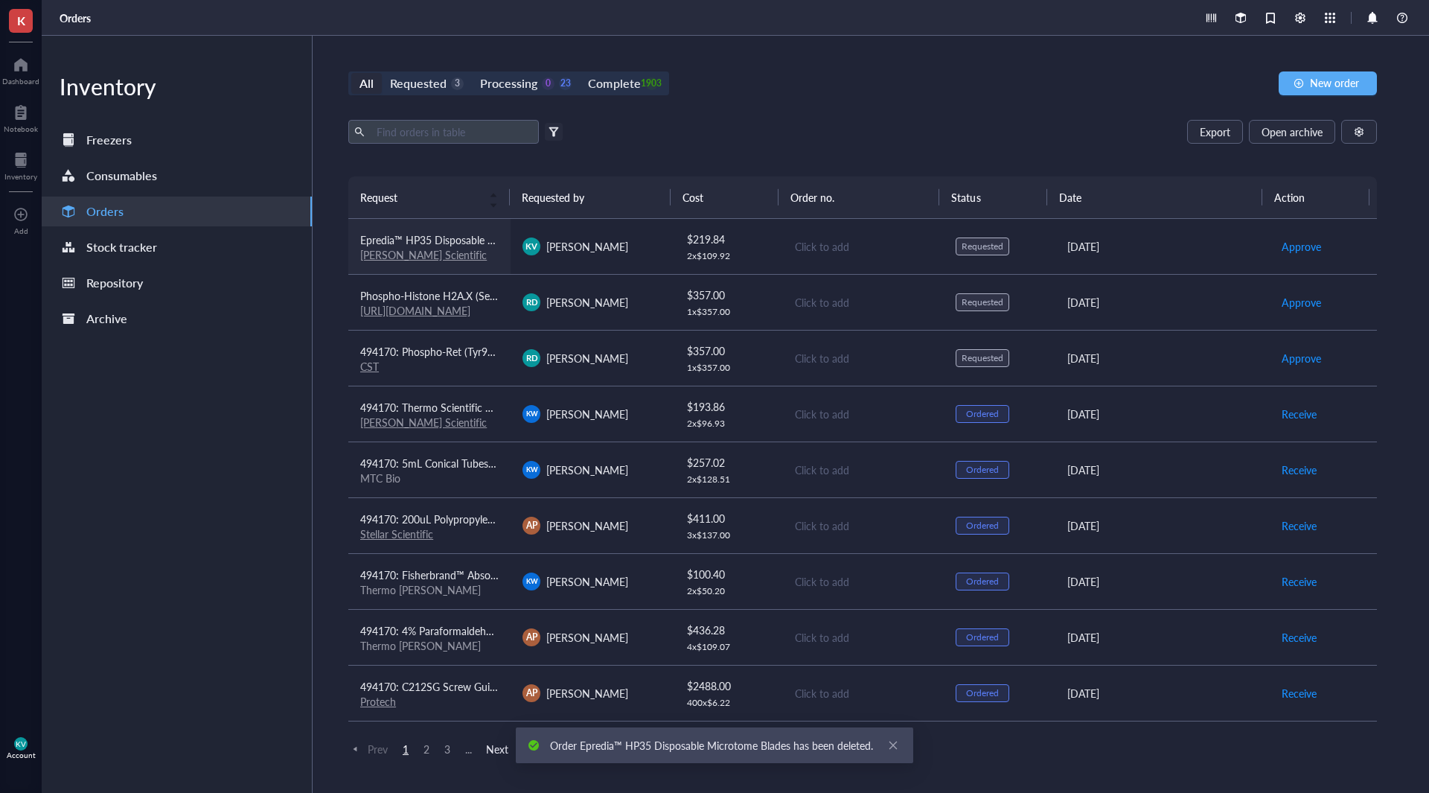
click at [398, 242] on span "Epredia™ HP35 Disposable Microtome Blades" at bounding box center [465, 239] width 211 height 15
click at [890, 181] on th "Order no." at bounding box center [860, 197] width 162 height 42
